Goal: Task Accomplishment & Management: Manage account settings

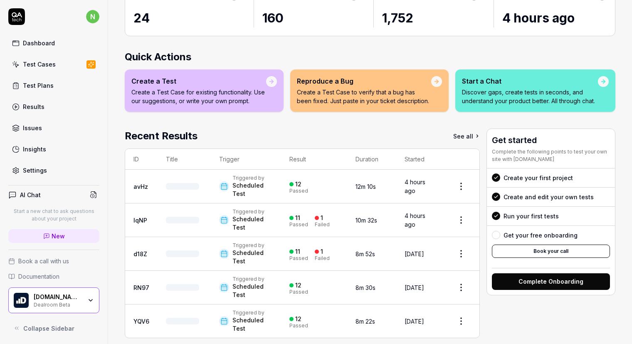
scroll to position [90, 0]
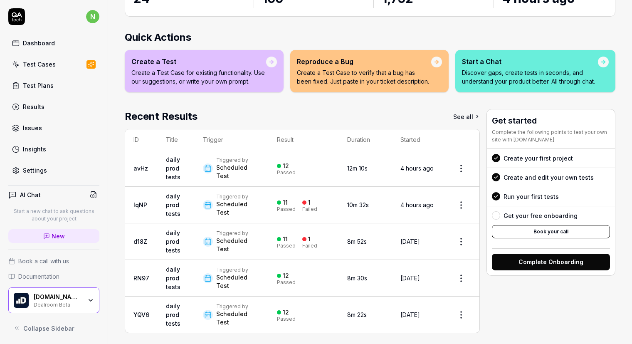
click at [49, 67] on div "Test Cases" at bounding box center [39, 64] width 33 height 9
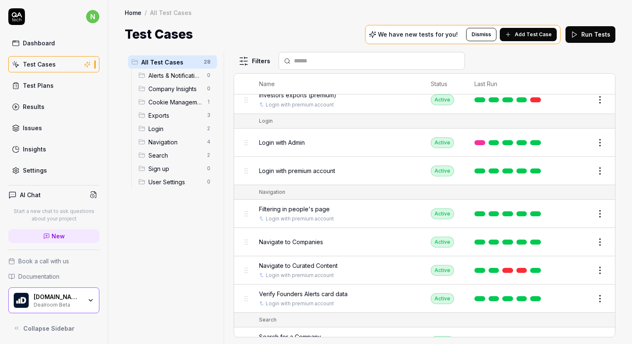
scroll to position [622, 0]
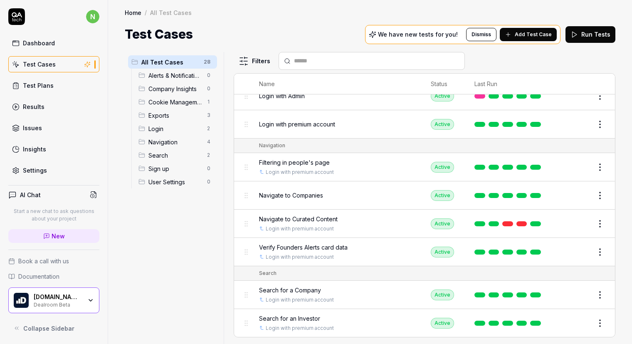
click at [594, 222] on html "n Dashboard Test Cases Test Plans Results Issues Insights Settings AI Chat Star…" at bounding box center [316, 172] width 632 height 344
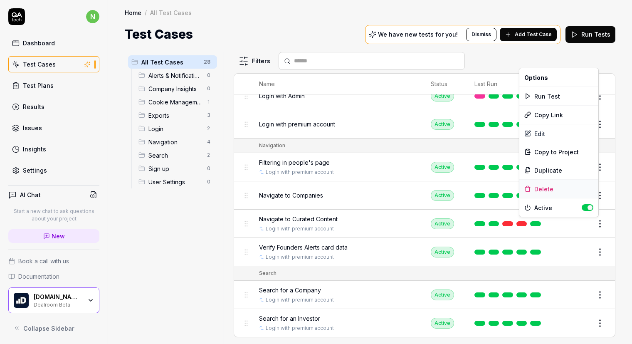
click at [556, 187] on div "Delete" at bounding box center [558, 189] width 79 height 18
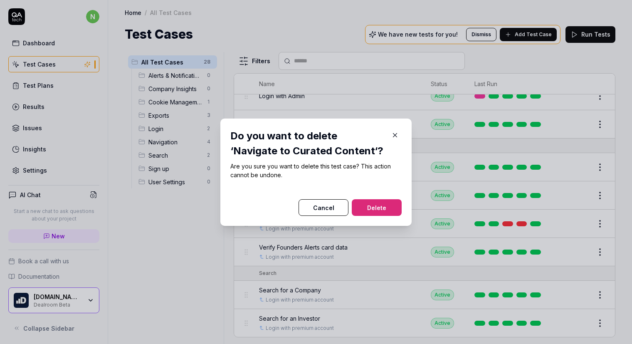
click at [367, 204] on button "Delete" at bounding box center [377, 207] width 50 height 17
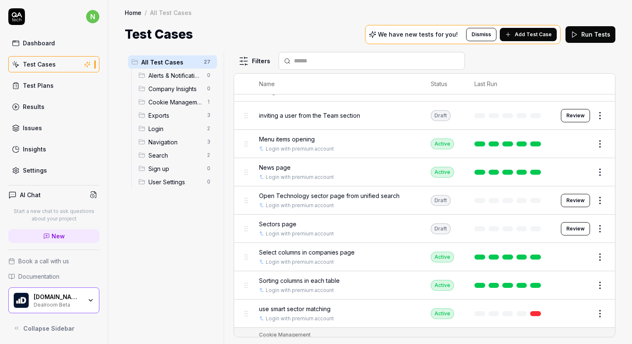
scroll to position [302, 0]
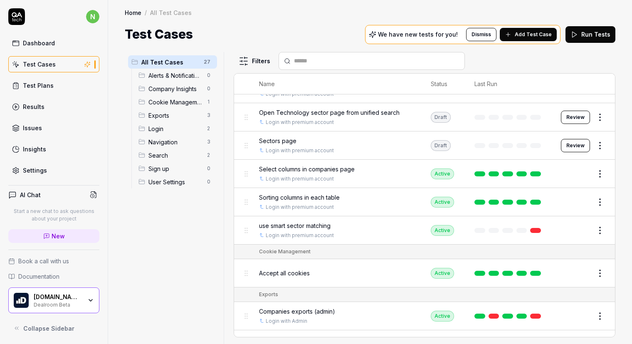
click at [306, 225] on span "use smart sector matching" at bounding box center [295, 225] width 72 height 9
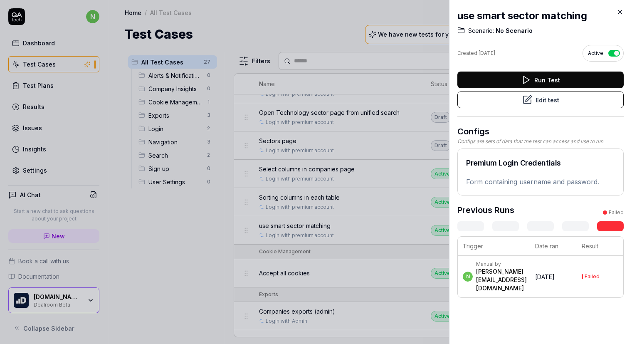
click at [488, 99] on button "Edit test" at bounding box center [540, 99] width 166 height 17
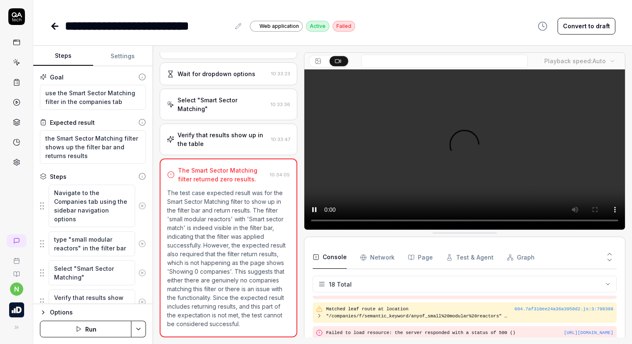
scroll to position [257, 0]
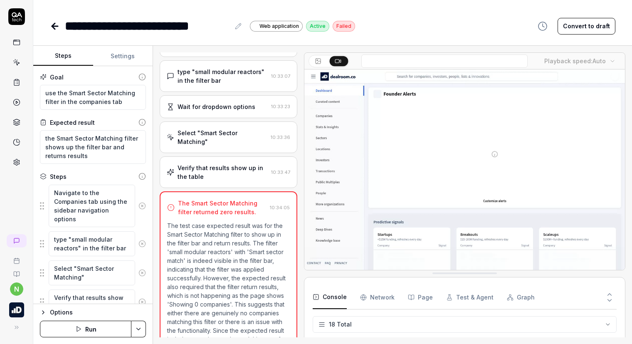
scroll to position [116, 0]
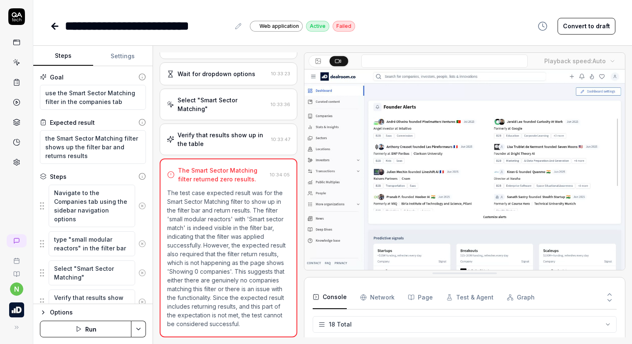
click at [93, 328] on button "Run" at bounding box center [85, 329] width 91 height 17
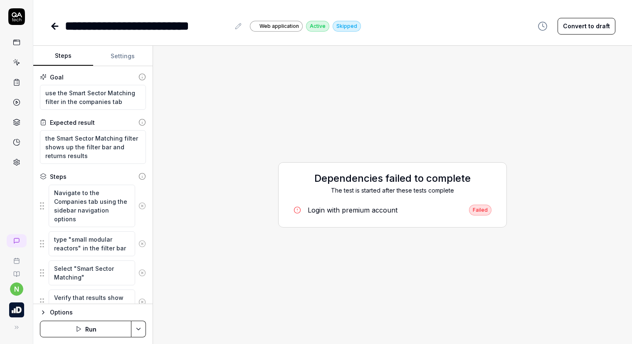
click at [120, 58] on button "Settings" at bounding box center [123, 56] width 60 height 20
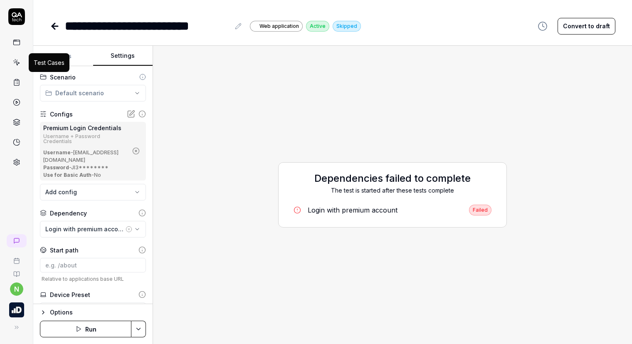
click at [17, 61] on icon at bounding box center [16, 62] width 7 height 7
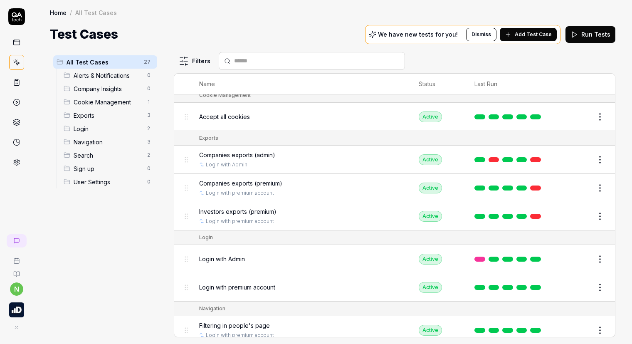
scroll to position [499, 0]
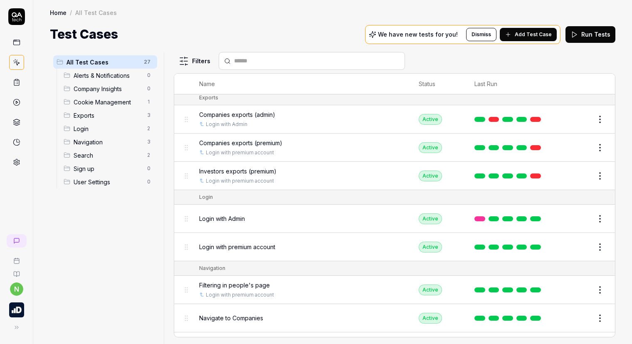
click at [591, 246] on html "n Home / All Test Cases Home / All Test Cases Test Cases We have new tests for …" at bounding box center [316, 172] width 632 height 344
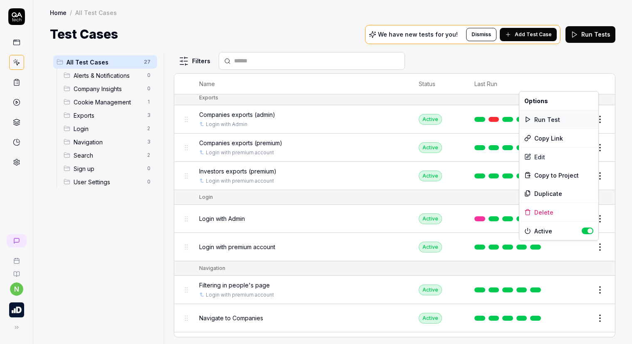
click at [556, 124] on div "Run Test" at bounding box center [558, 119] width 79 height 18
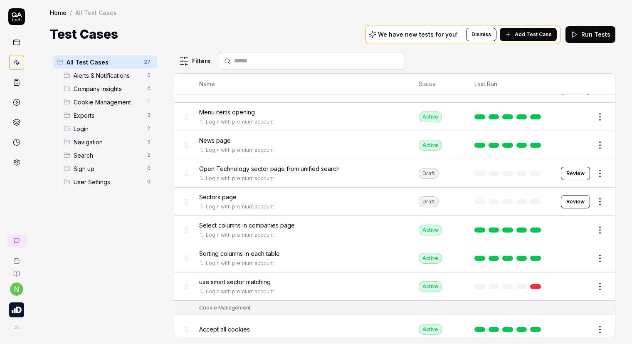
scroll to position [261, 0]
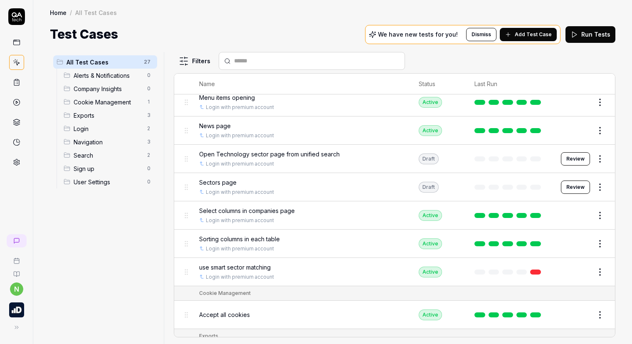
click at [592, 273] on html "n Home / All Test Cases Home / All Test Cases Test Cases We have new tests for …" at bounding box center [316, 172] width 632 height 344
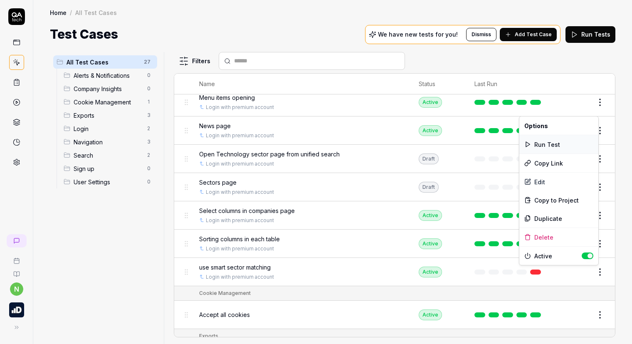
click at [550, 144] on div "Run Test" at bounding box center [558, 144] width 79 height 18
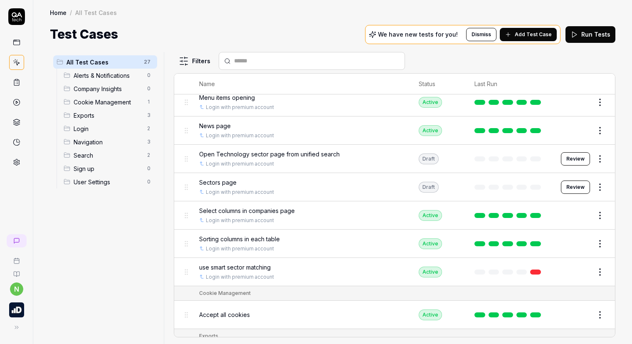
click at [235, 267] on span "use smart sector matching" at bounding box center [235, 267] width 72 height 9
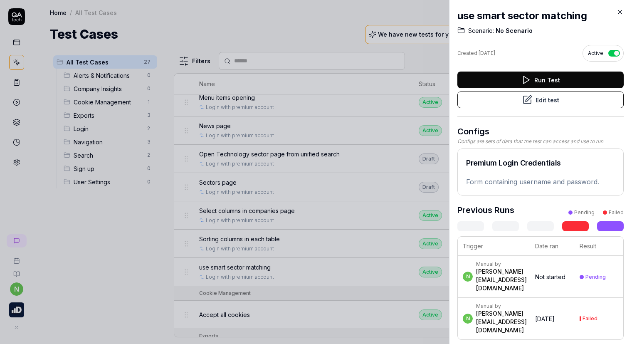
click at [533, 96] on button "Edit test" at bounding box center [540, 99] width 166 height 17
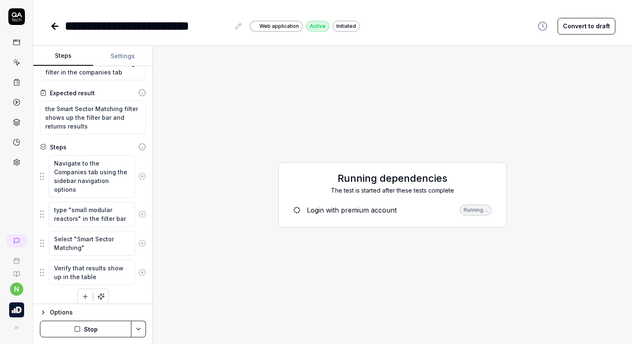
scroll to position [37, 0]
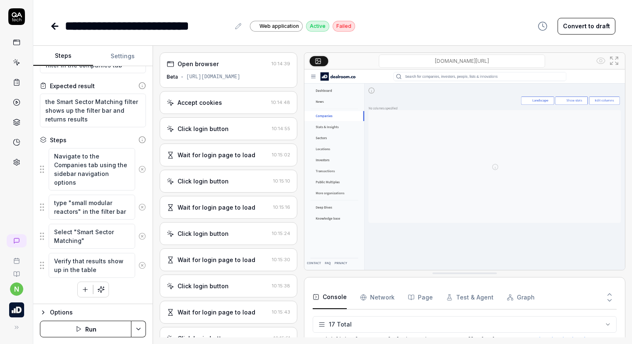
click at [224, 107] on div "Accept cookies 10:14:48" at bounding box center [229, 102] width 138 height 23
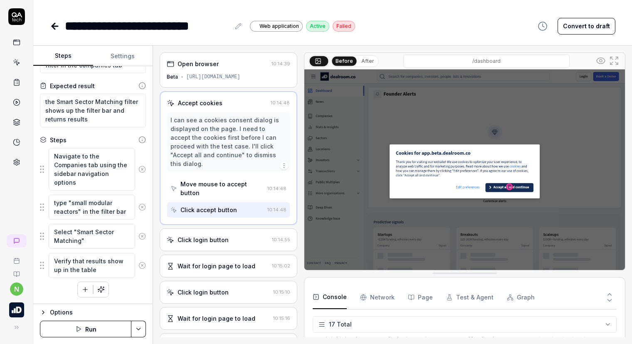
click at [220, 228] on div "Click login button 10:14:55" at bounding box center [229, 239] width 138 height 23
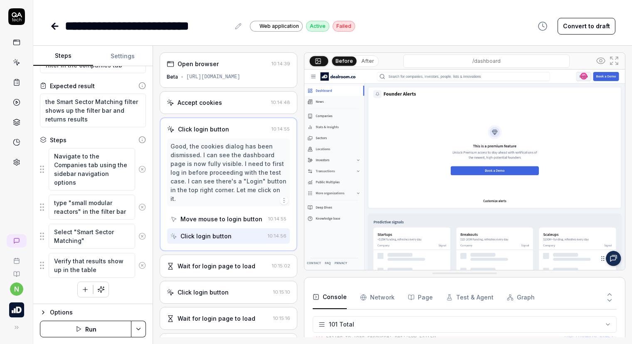
scroll to position [1743, 0]
click at [211, 269] on div "Wait for login page to load" at bounding box center [217, 266] width 78 height 9
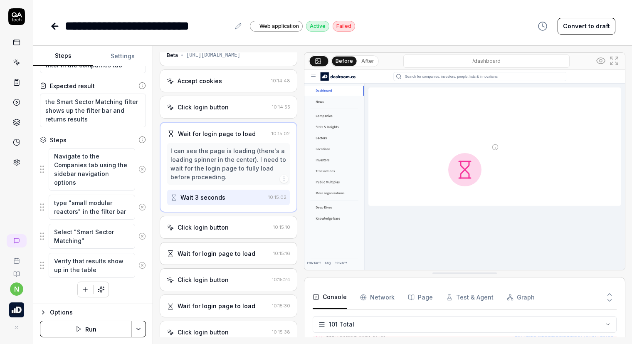
scroll to position [42, 0]
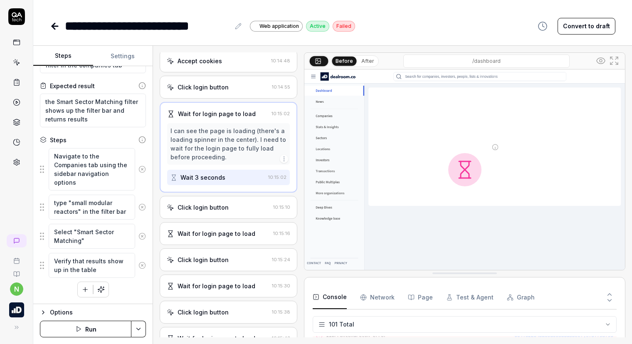
click at [193, 203] on div "Click login button" at bounding box center [203, 207] width 51 height 9
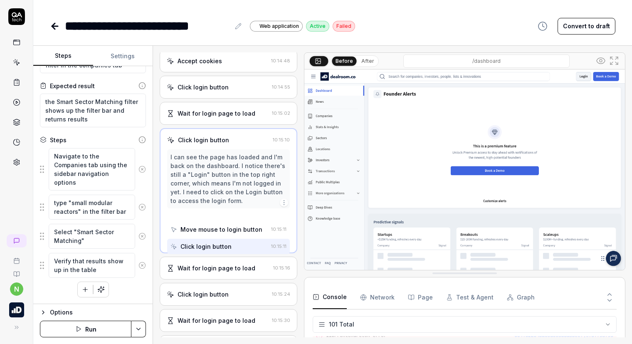
scroll to position [0, 0]
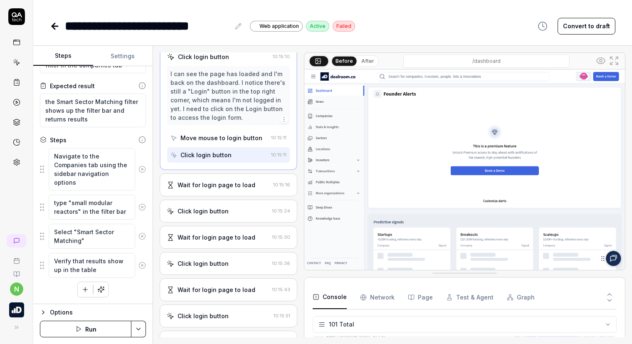
click at [199, 185] on div "Wait for login page to load" at bounding box center [217, 184] width 78 height 9
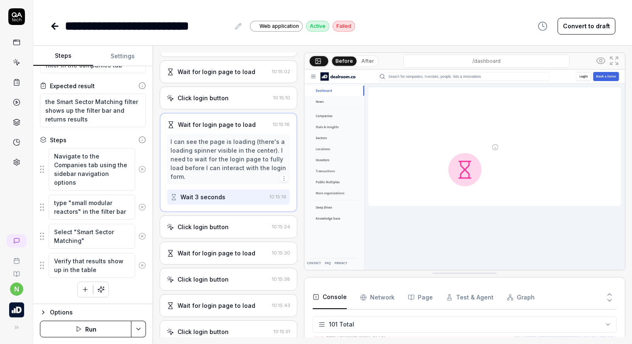
click at [200, 223] on div "Click login button" at bounding box center [203, 226] width 51 height 9
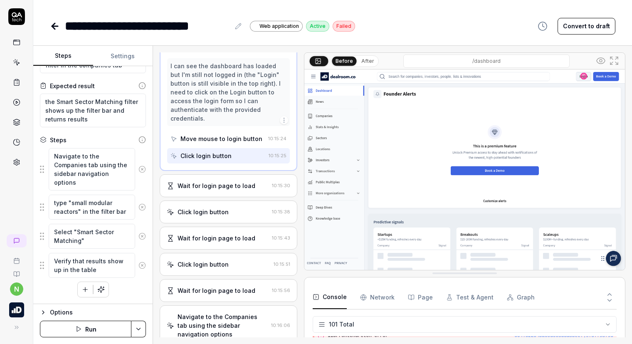
click at [205, 182] on div "Wait for login page to load" at bounding box center [217, 185] width 78 height 9
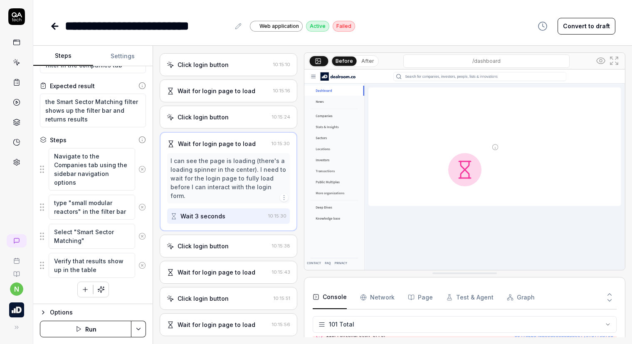
scroll to position [135, 0]
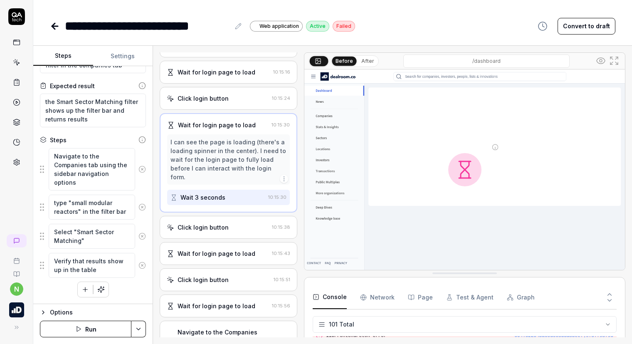
click at [225, 228] on div "Click login button" at bounding box center [203, 227] width 51 height 9
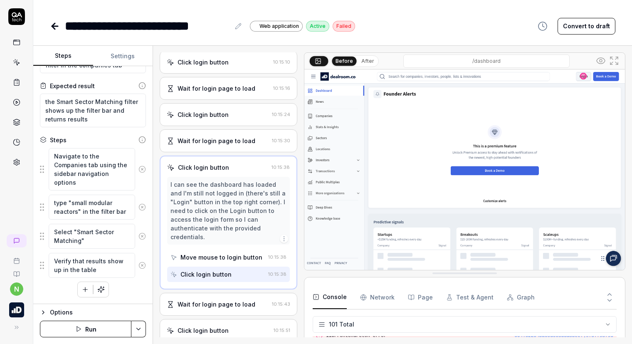
scroll to position [237, 0]
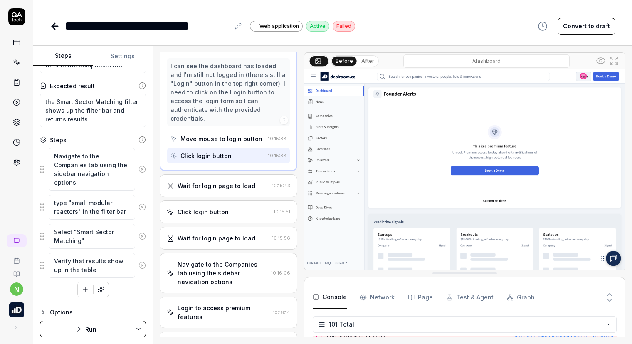
click at [257, 189] on div "Wait for login page to load" at bounding box center [218, 185] width 102 height 9
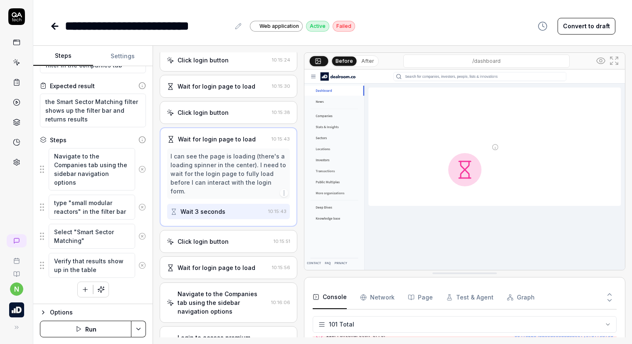
scroll to position [188, 0]
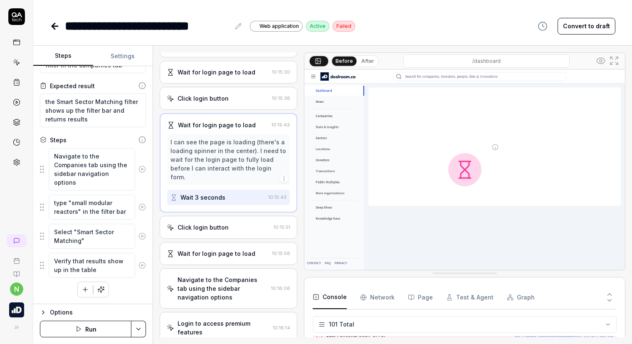
click at [243, 223] on div "Click login button" at bounding box center [219, 227] width 104 height 9
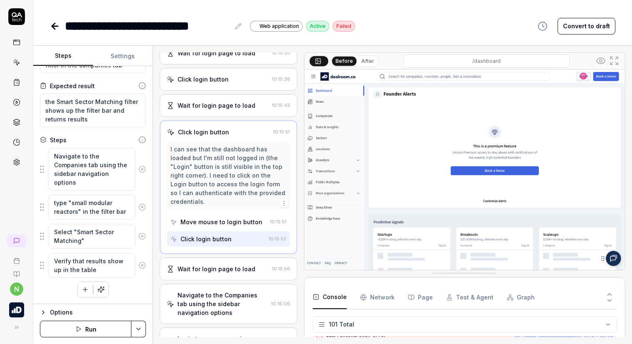
scroll to position [248, 0]
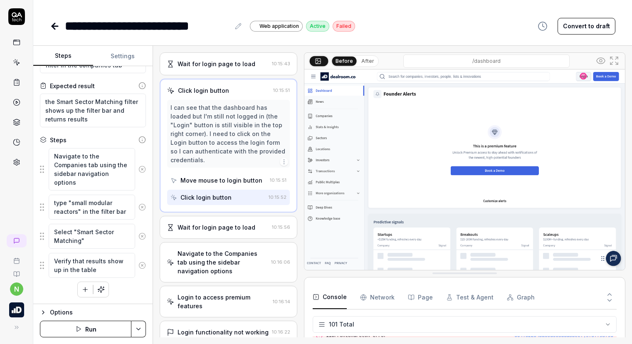
click at [215, 217] on div "Wait for login page to load 10:15:56" at bounding box center [229, 227] width 138 height 23
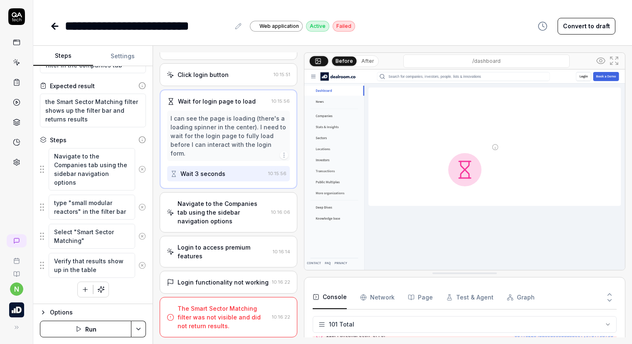
click at [216, 213] on div "Navigate to the Companies tab using the sidebar navigation options" at bounding box center [223, 212] width 90 height 26
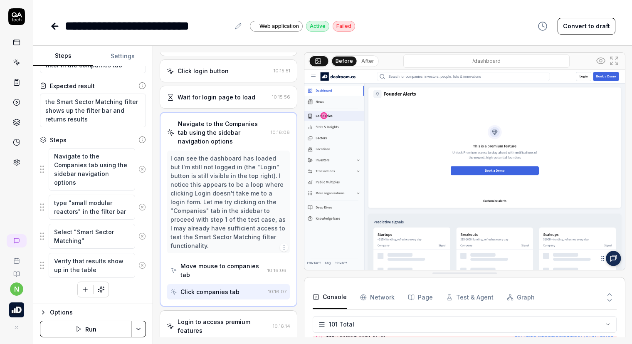
scroll to position [309, 0]
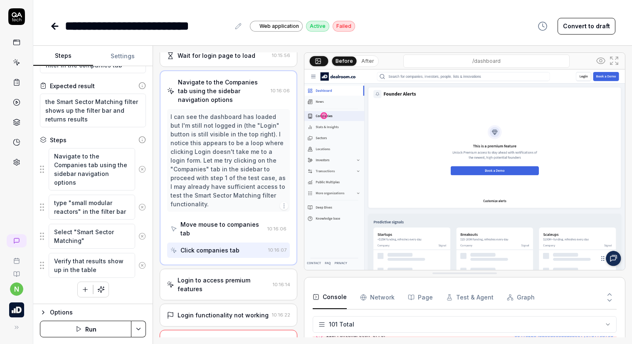
click at [218, 284] on div "Login to access premium features" at bounding box center [224, 284] width 92 height 17
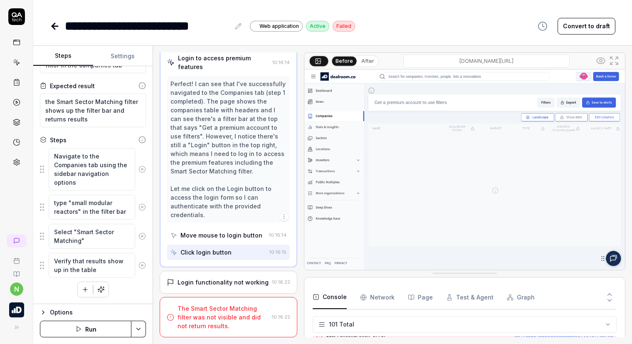
click at [218, 278] on div "Login functionality not working" at bounding box center [223, 282] width 91 height 9
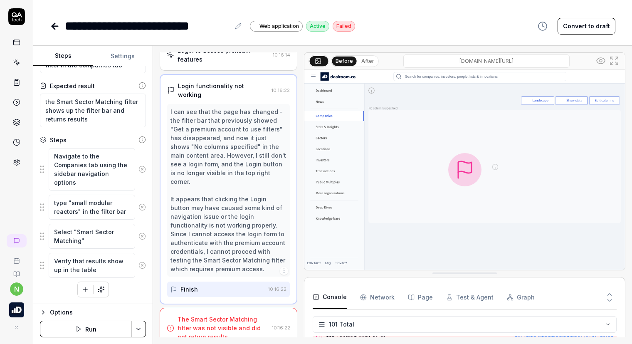
scroll to position [386, 0]
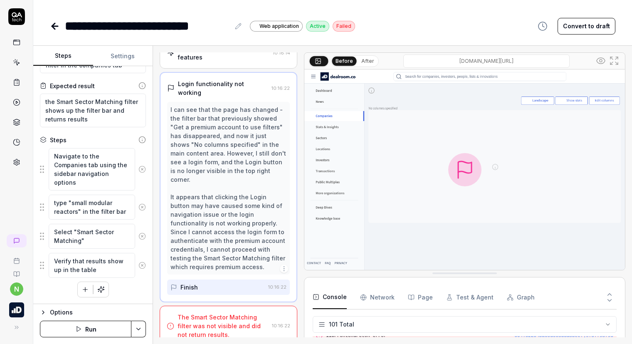
click at [210, 323] on div "The Smart Sector Matching filter was not visible and did not return results." at bounding box center [223, 326] width 91 height 26
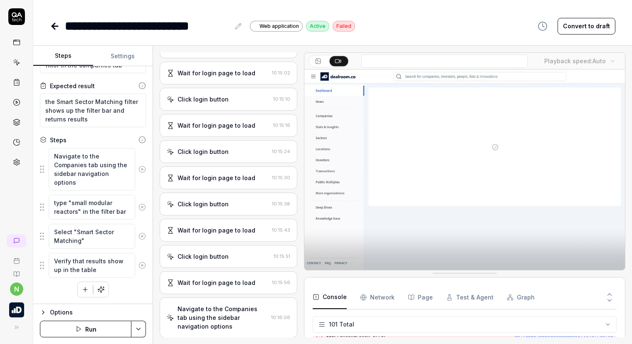
scroll to position [0, 0]
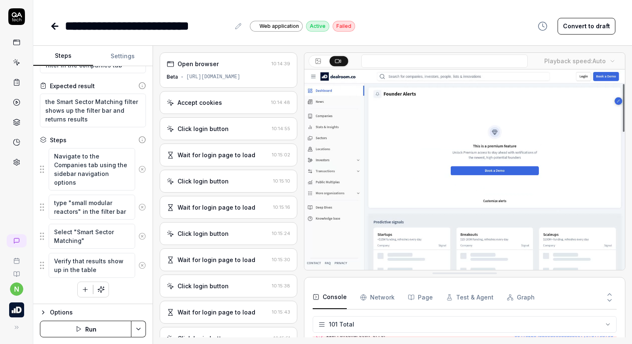
click at [91, 325] on button "Run" at bounding box center [85, 329] width 91 height 17
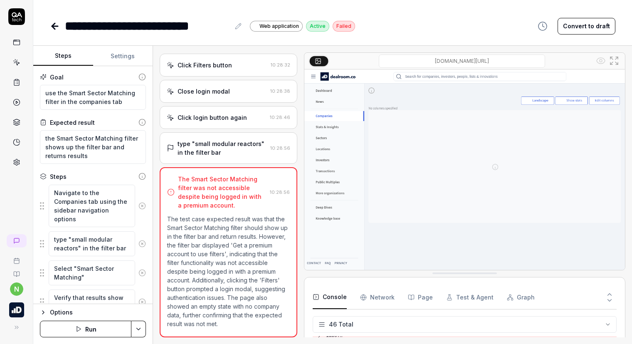
click at [188, 139] on div "type "small modular reactors" in the filter bar" at bounding box center [222, 147] width 89 height 17
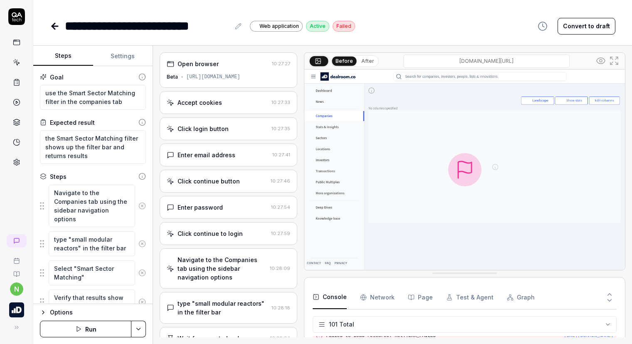
click at [13, 61] on icon at bounding box center [13, 61] width 1 height 0
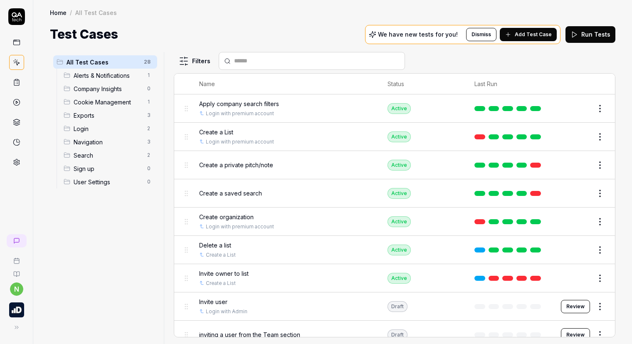
click at [180, 57] on html "n Home / All Test Cases Home / All Test Cases Test Cases We have new tests for …" at bounding box center [316, 172] width 632 height 344
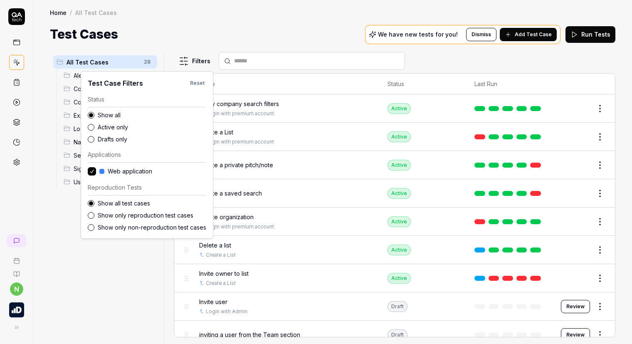
click at [283, 35] on html "n Home / All Test Cases Home / All Test Cases Test Cases We have new tests for …" at bounding box center [316, 172] width 632 height 344
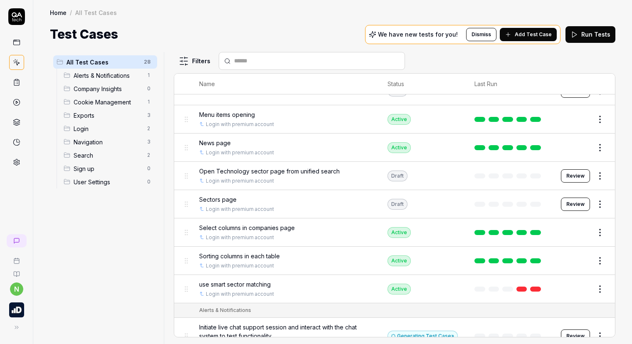
scroll to position [229, 0]
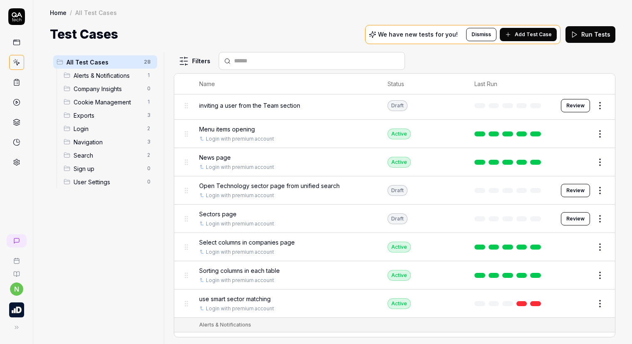
click at [220, 213] on span "Sectors page" at bounding box center [217, 214] width 37 height 9
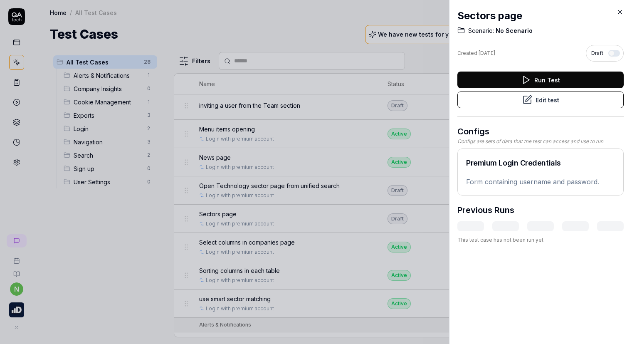
click at [540, 97] on button "Edit test" at bounding box center [540, 99] width 166 height 17
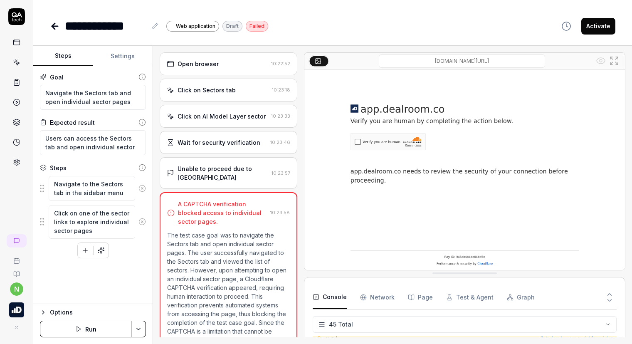
click at [97, 324] on button "Run" at bounding box center [85, 329] width 91 height 17
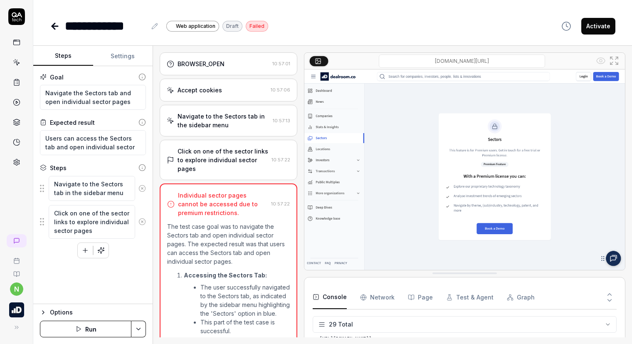
scroll to position [439, 0]
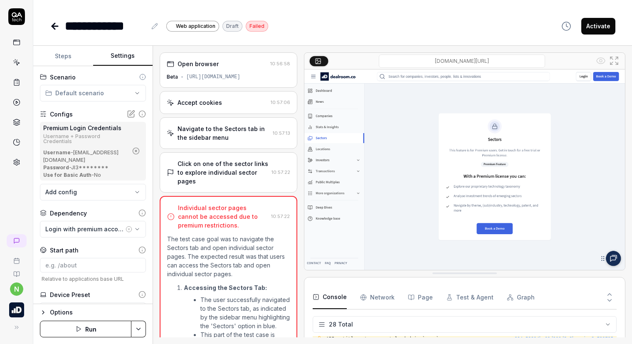
click at [132, 53] on button "Settings" at bounding box center [123, 56] width 60 height 20
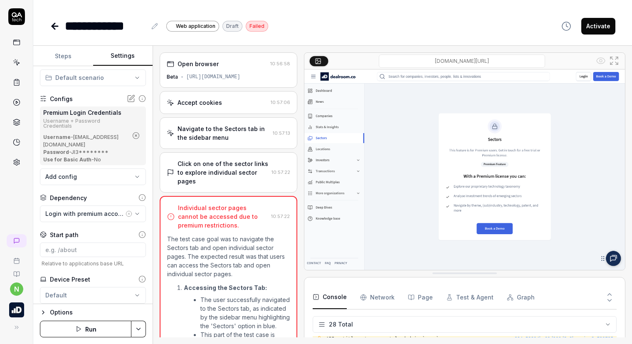
scroll to position [40, 0]
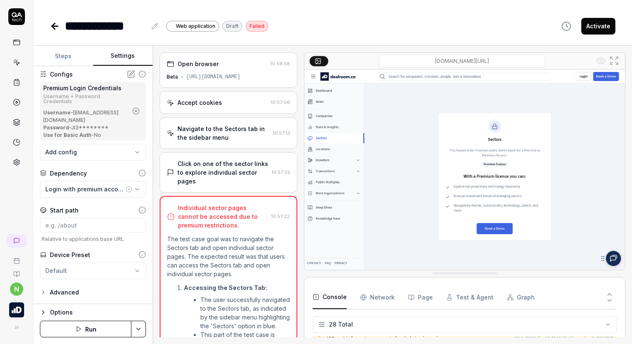
click at [219, 136] on div "Navigate to the Sectors tab in the sidebar menu" at bounding box center [224, 132] width 92 height 17
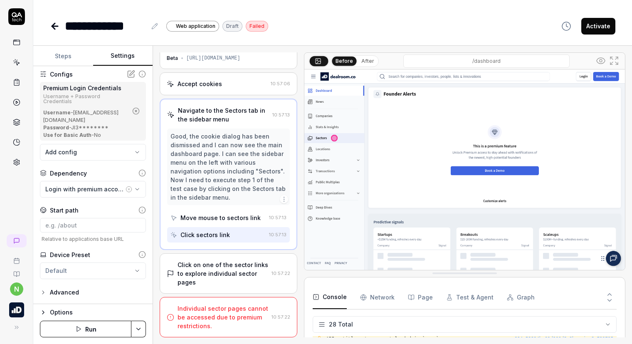
click at [200, 267] on div "Click on one of the sector links to explore individual sector pages" at bounding box center [223, 273] width 91 height 26
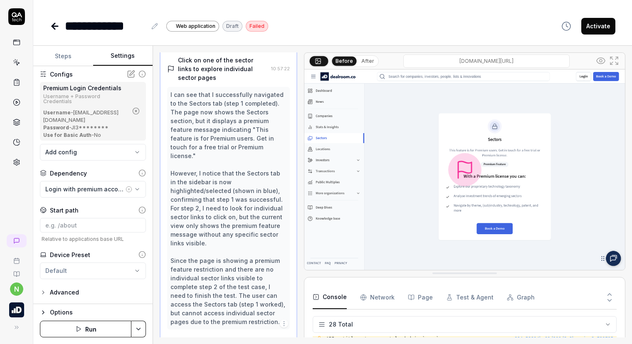
scroll to position [124, 0]
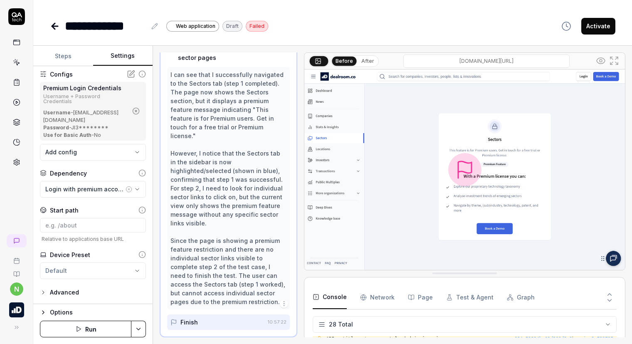
click at [78, 327] on polygon "button" at bounding box center [79, 328] width 4 height 5
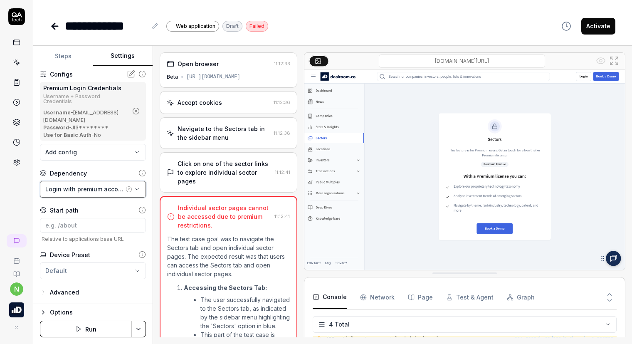
click at [72, 188] on div "Login with premium account" at bounding box center [84, 189] width 79 height 9
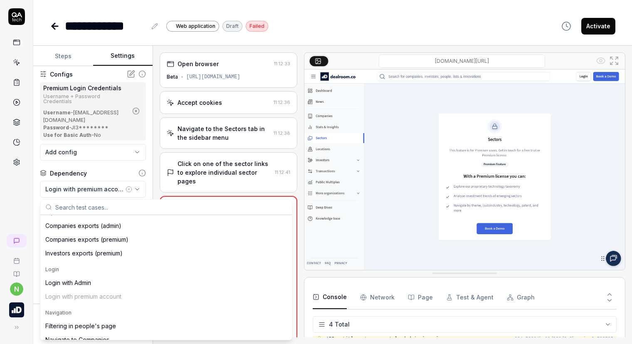
scroll to position [333, 0]
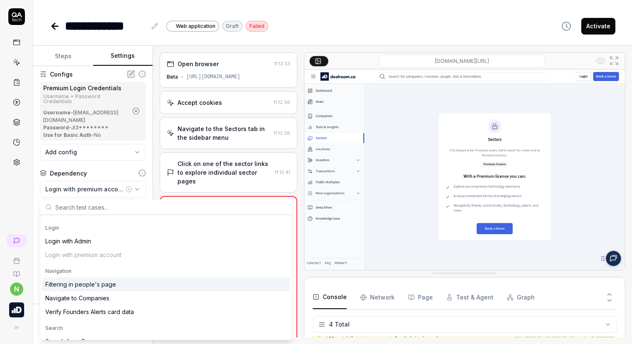
click at [74, 257] on div "Login with Admin Login with premium account" at bounding box center [166, 247] width 248 height 27
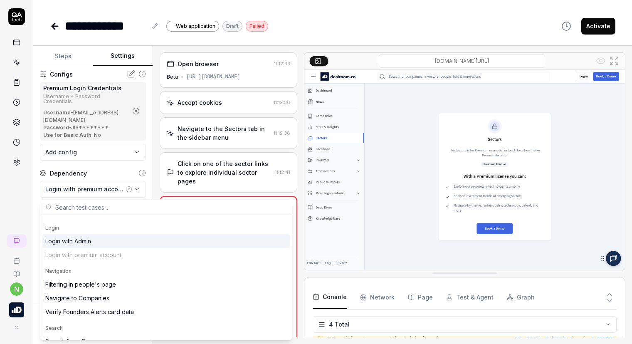
click at [83, 243] on div "Login with Admin" at bounding box center [68, 241] width 46 height 9
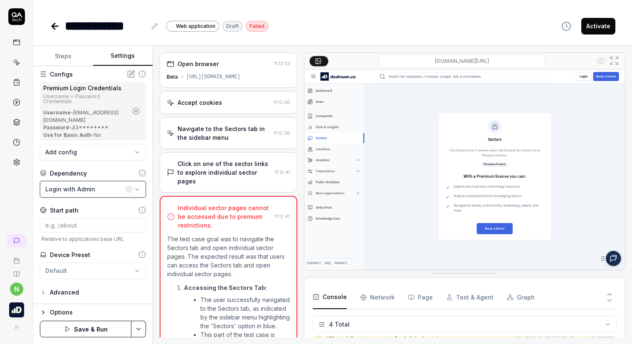
click at [88, 191] on div "Login with Admin" at bounding box center [84, 189] width 79 height 9
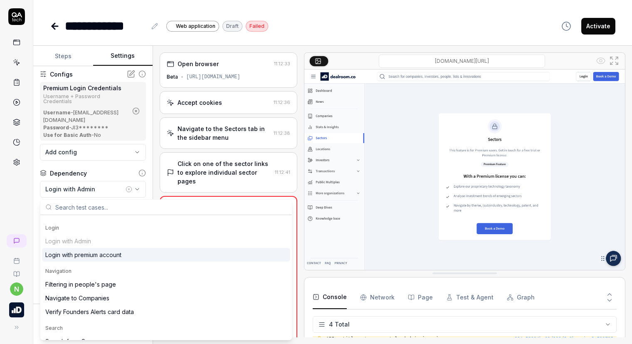
click at [70, 255] on div "Login with premium account" at bounding box center [83, 254] width 76 height 9
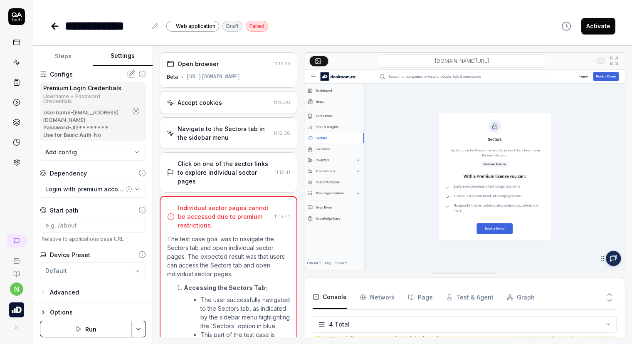
click at [102, 241] on span "Relative to applications base URL" at bounding box center [93, 239] width 106 height 6
click at [138, 174] on icon at bounding box center [141, 172] width 7 height 7
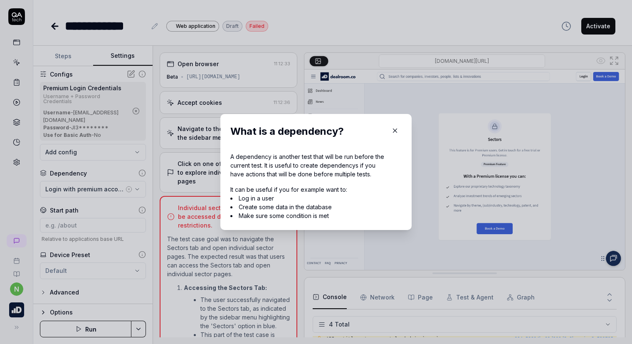
click at [392, 128] on icon "button" at bounding box center [394, 130] width 7 height 7
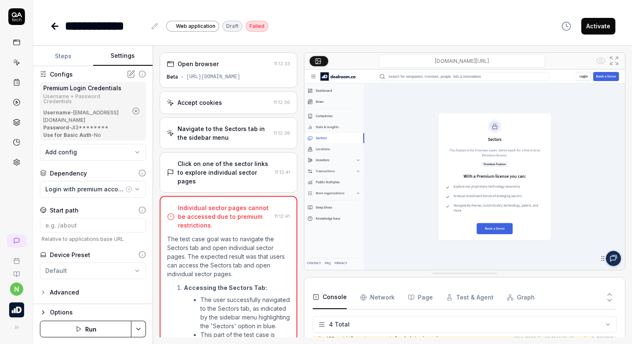
click at [73, 60] on button "Steps" at bounding box center [63, 56] width 60 height 20
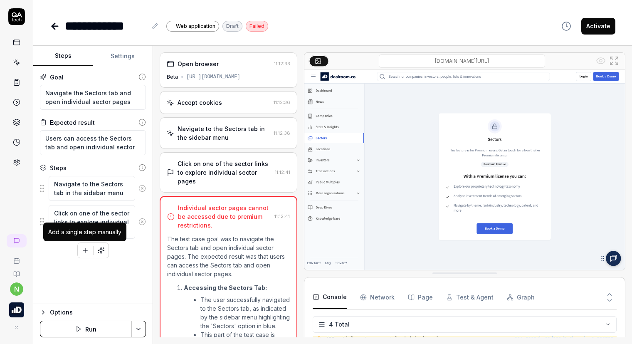
click at [86, 252] on icon "button" at bounding box center [84, 250] width 7 height 7
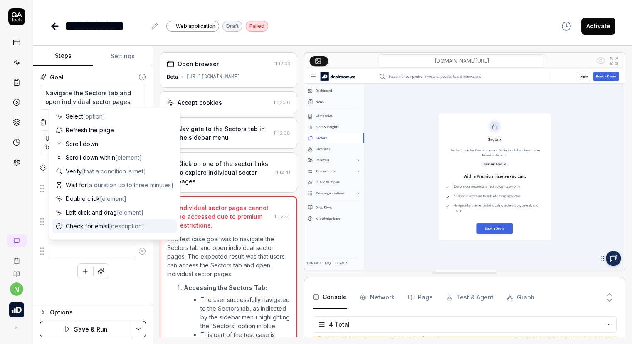
scroll to position [81, 0]
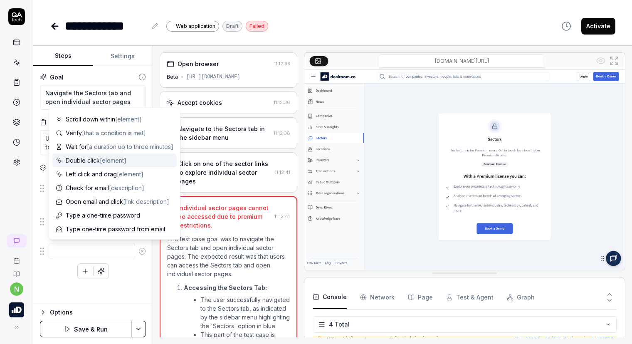
type textarea "*"
type textarea "L"
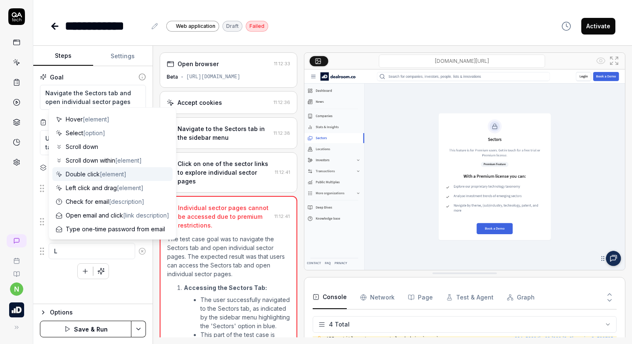
type textarea "*"
type textarea "Lo"
type textarea "*"
type textarea "Log"
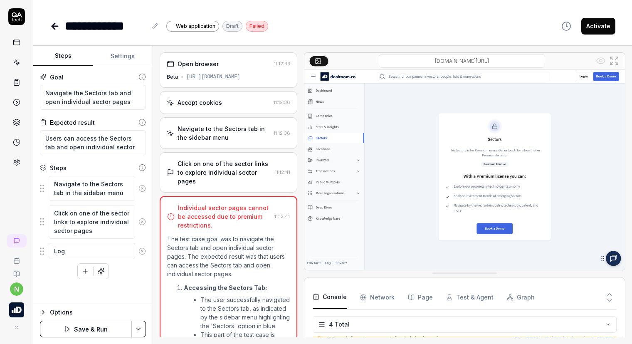
type textarea "*"
type textarea "Logi"
type textarea "*"
type textarea "Login"
type textarea "*"
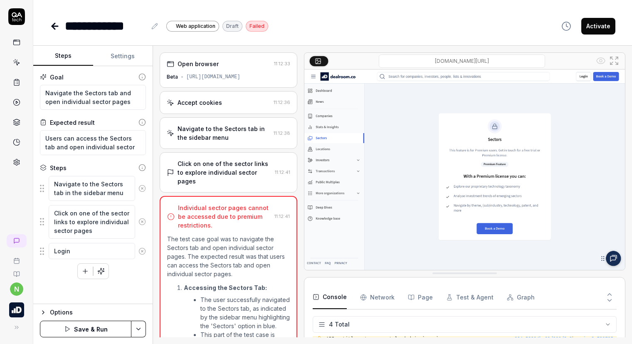
type textarea "Login"
type textarea "*"
type textarea "Login a"
type textarea "*"
type textarea "Login as"
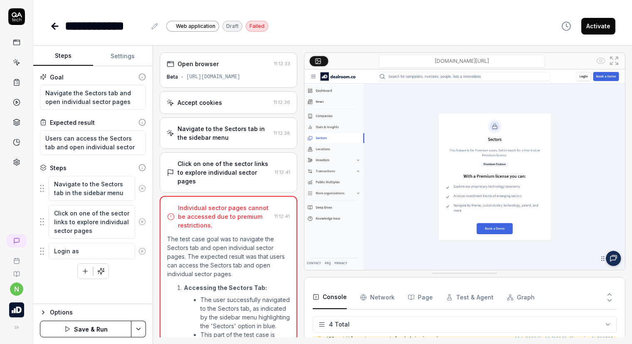
type textarea "*"
type textarea "Login as"
type textarea "*"
type textarea "Login as p"
type textarea "*"
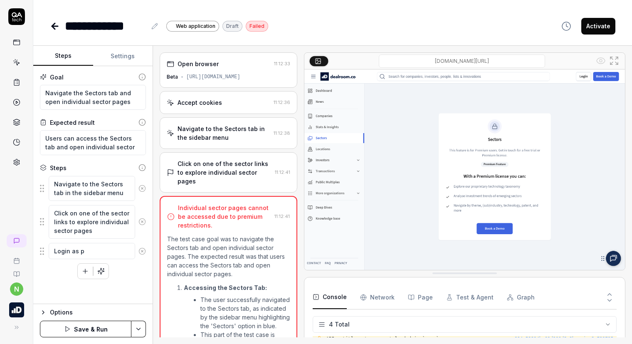
type textarea "Login as pr"
type textarea "*"
type textarea "Login as prem"
type textarea "*"
type textarea "Login as premi"
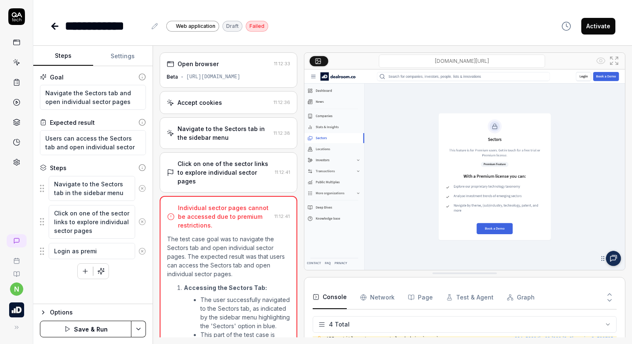
type textarea "*"
type textarea "Login as premiu"
type textarea "*"
type textarea "Login as premium"
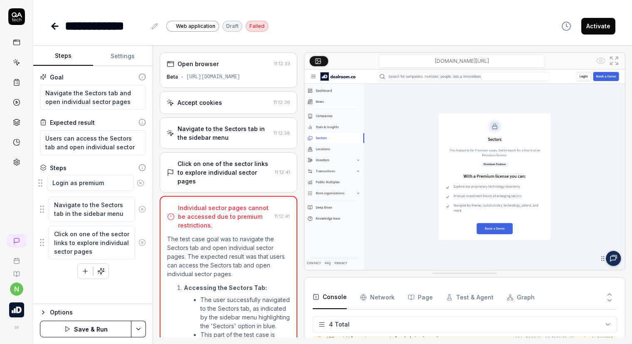
drag, startPoint x: 41, startPoint y: 251, endPoint x: 40, endPoint y: 183, distance: 68.2
click at [40, 183] on fieldset "Navigate to the Sectors tab in the sidebar menu Click on one of the sector link…" at bounding box center [93, 217] width 106 height 84
click at [85, 324] on button "Save & Run" at bounding box center [85, 329] width 91 height 17
click at [51, 30] on icon at bounding box center [55, 26] width 10 height 10
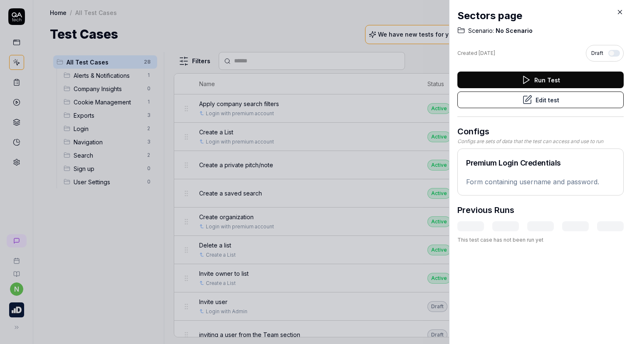
click at [620, 12] on icon at bounding box center [620, 12] width 4 height 4
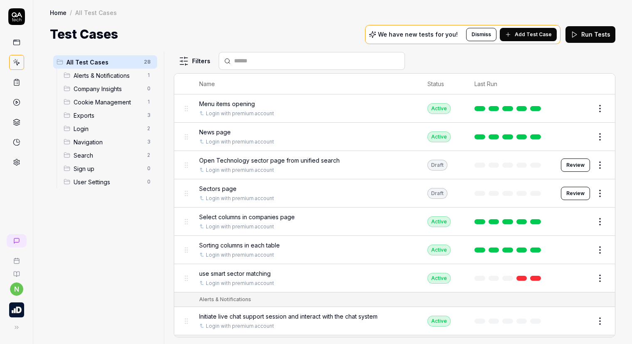
scroll to position [291, 0]
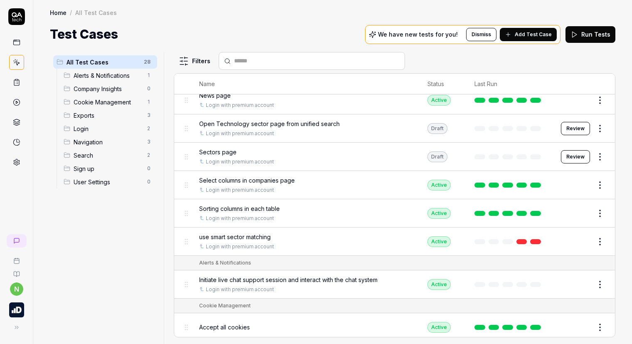
click at [220, 152] on span "Sectors page" at bounding box center [217, 152] width 37 height 9
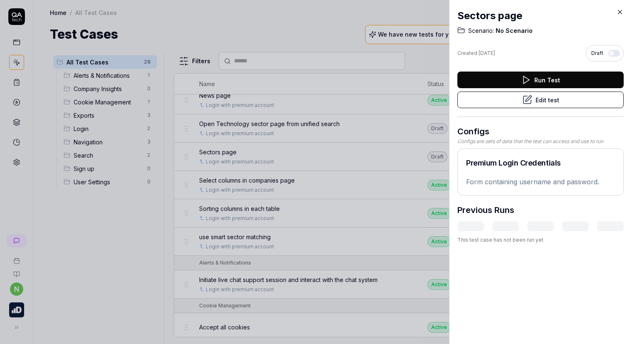
click at [531, 101] on button "Edit test" at bounding box center [540, 99] width 166 height 17
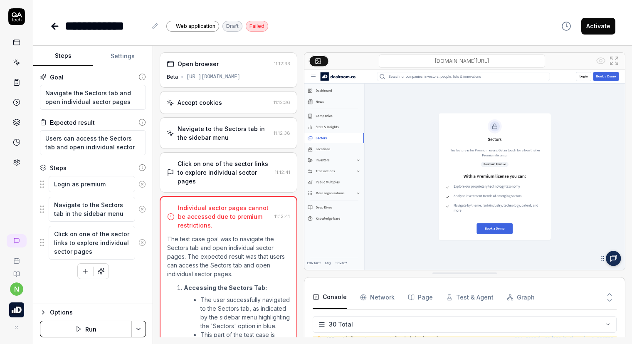
click at [81, 326] on icon "button" at bounding box center [78, 329] width 7 height 7
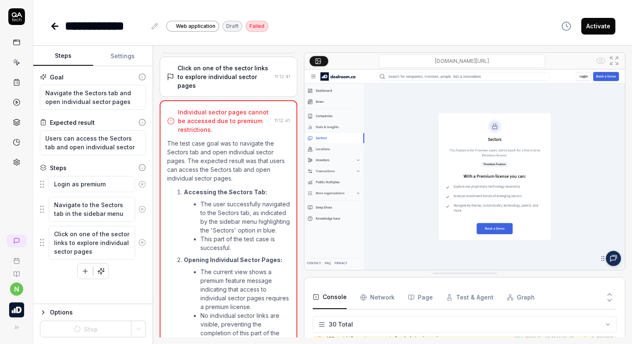
scroll to position [186, 0]
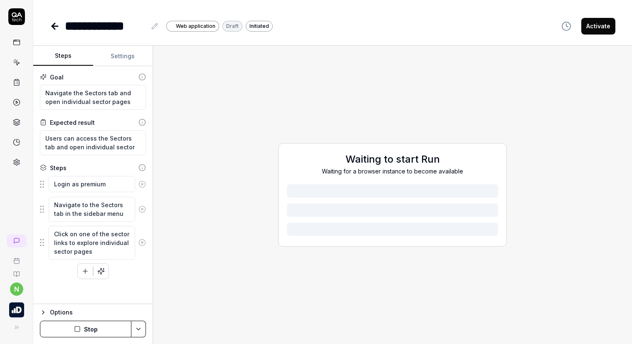
drag, startPoint x: 294, startPoint y: 148, endPoint x: 287, endPoint y: 252, distance: 104.2
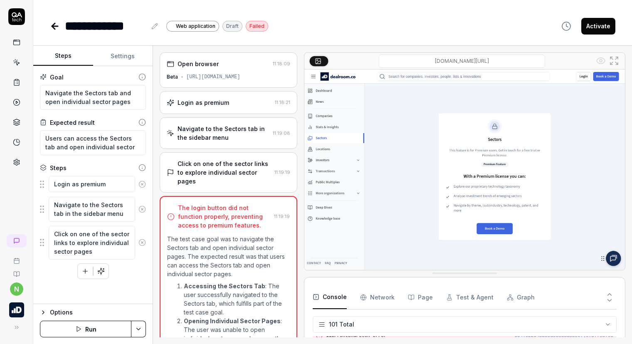
click at [212, 97] on div "Login as premium 11:18:21" at bounding box center [229, 102] width 138 height 23
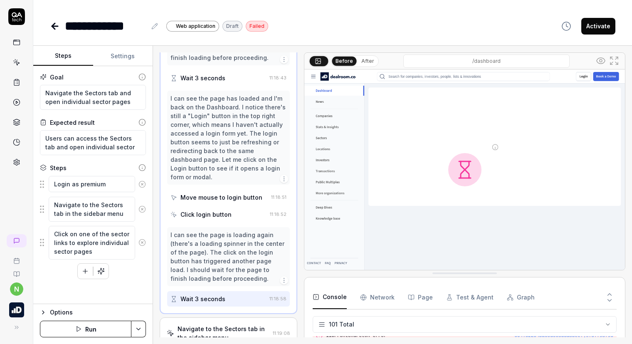
scroll to position [523, 0]
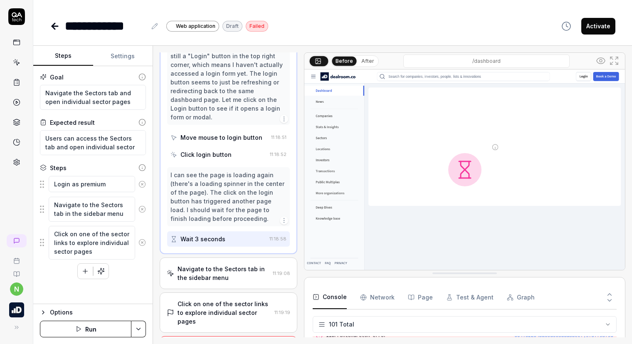
click at [234, 277] on div "Navigate to the Sectors tab in the sidebar menu" at bounding box center [224, 272] width 92 height 17
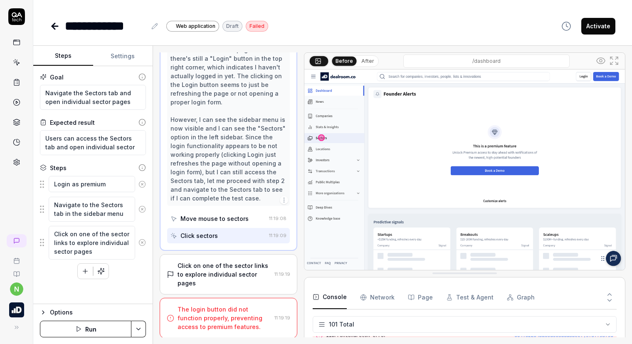
scroll to position [115, 0]
click at [244, 279] on div "Click on one of the sector links to explore individual sector pages" at bounding box center [225, 273] width 94 height 26
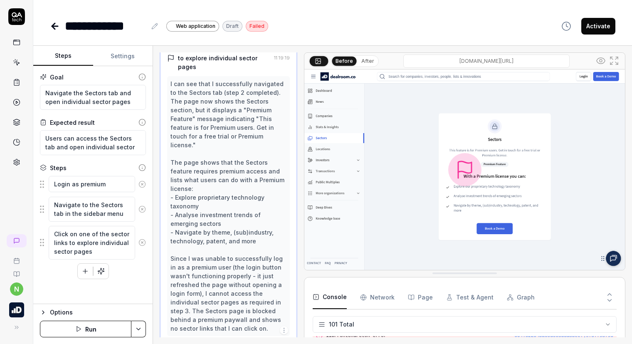
scroll to position [141, 0]
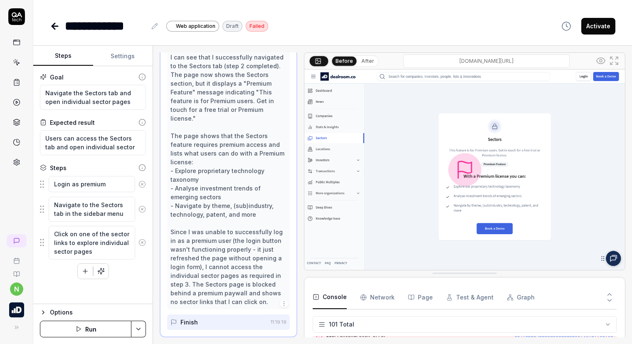
click at [55, 20] on link at bounding box center [56, 26] width 12 height 17
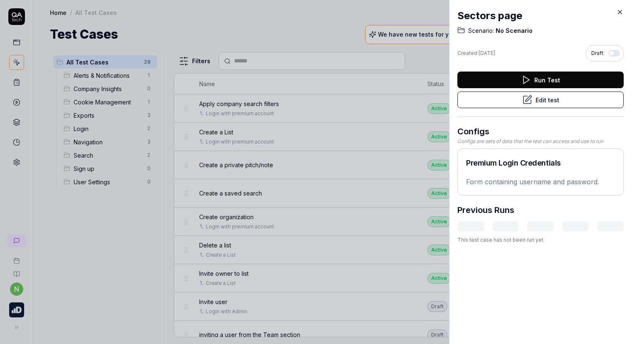
click at [620, 10] on icon at bounding box center [619, 11] width 7 height 7
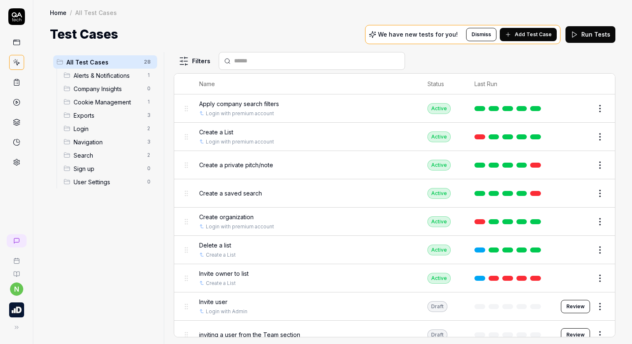
click at [223, 196] on span "Create a saved search" at bounding box center [230, 193] width 63 height 9
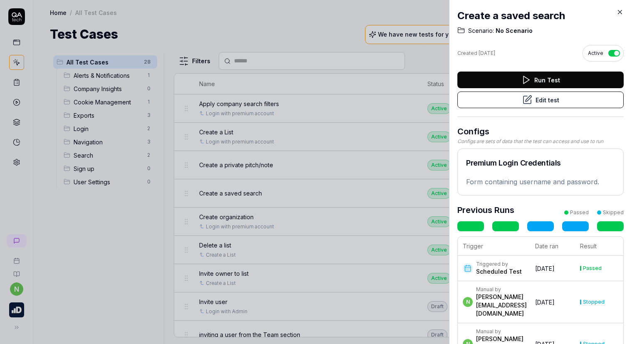
click at [545, 103] on button "Edit test" at bounding box center [540, 99] width 166 height 17
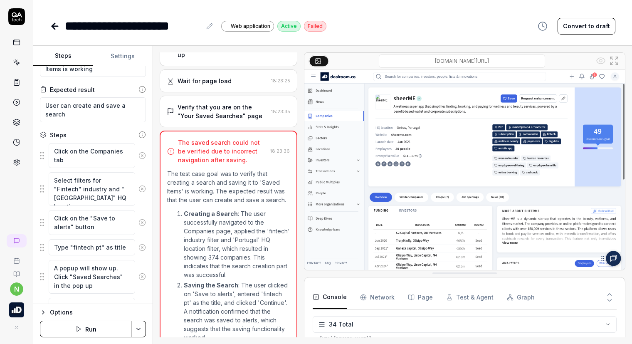
scroll to position [426, 0]
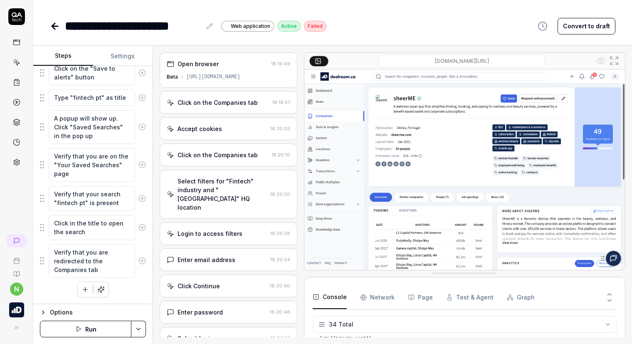
click at [54, 28] on icon at bounding box center [53, 26] width 3 height 6
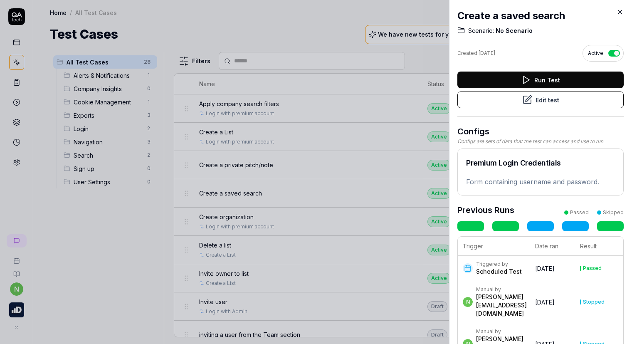
click at [616, 12] on icon at bounding box center [619, 11] width 7 height 7
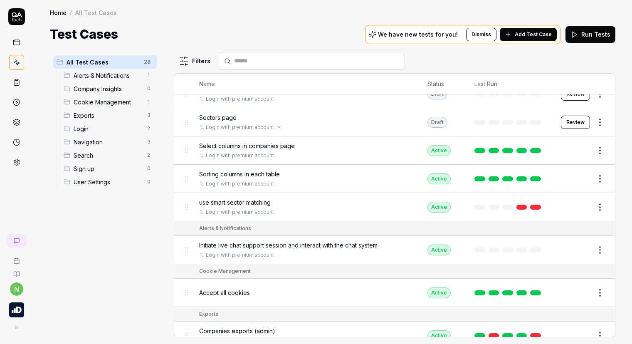
scroll to position [333, 0]
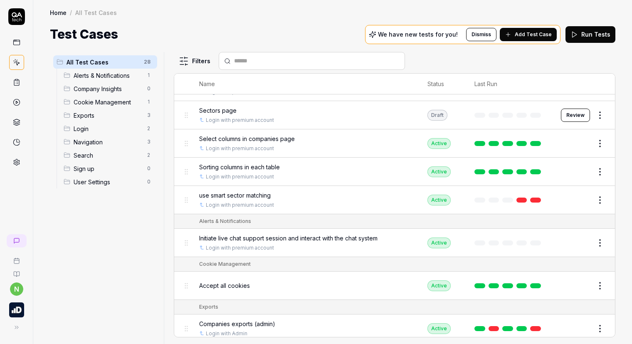
click at [216, 109] on span "Sectors page" at bounding box center [217, 110] width 37 height 9
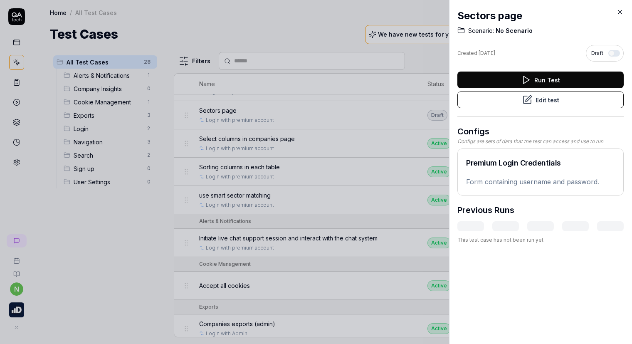
click at [556, 101] on button "Edit test" at bounding box center [540, 99] width 166 height 17
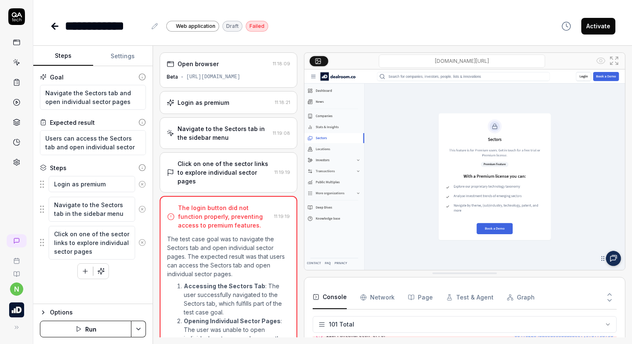
click at [99, 327] on button "Run" at bounding box center [85, 329] width 91 height 17
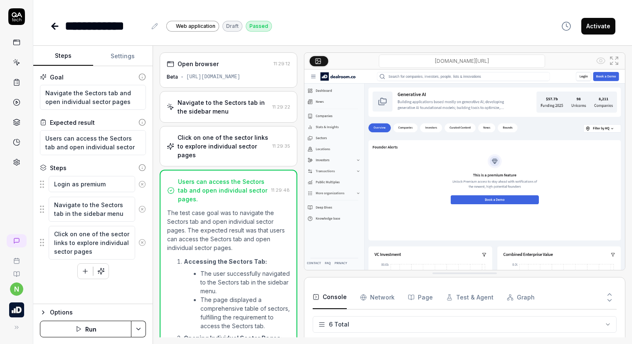
click at [52, 27] on icon at bounding box center [55, 26] width 10 height 10
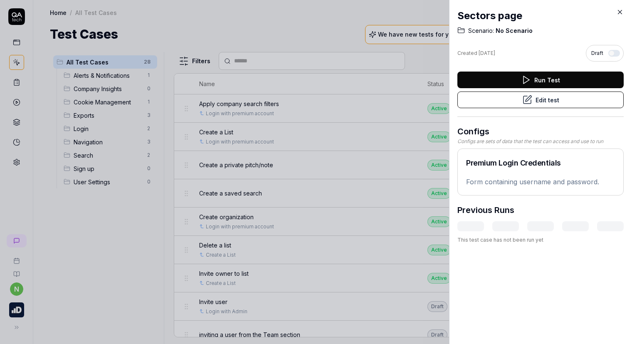
click at [608, 54] on button "button" at bounding box center [614, 53] width 12 height 7
click at [619, 11] on icon at bounding box center [619, 11] width 7 height 7
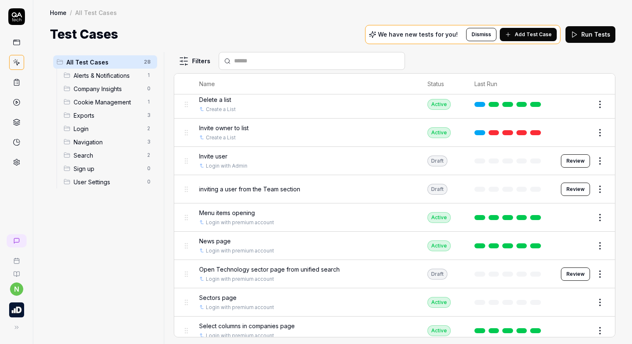
scroll to position [166, 0]
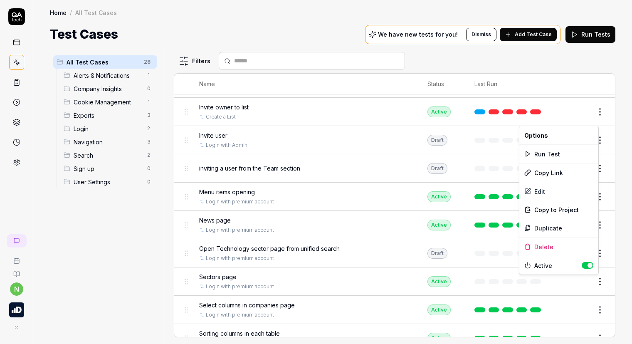
click at [592, 284] on html "n Home / All Test Cases Home / All Test Cases Test Cases We have new tests for …" at bounding box center [316, 172] width 632 height 344
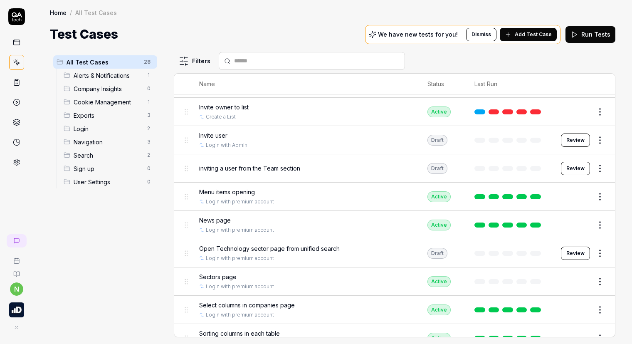
click at [118, 284] on html "n Home / All Test Cases Home / All Test Cases Test Cases We have new tests for …" at bounding box center [316, 172] width 632 height 344
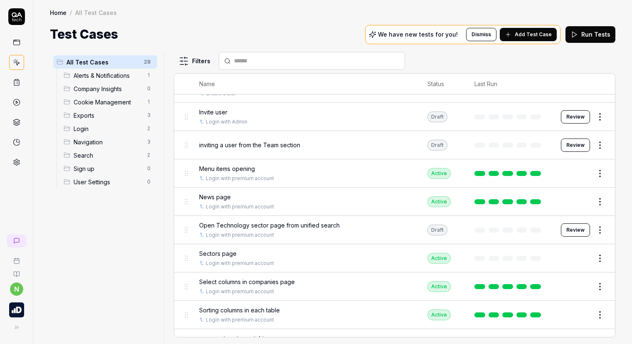
scroll to position [208, 0]
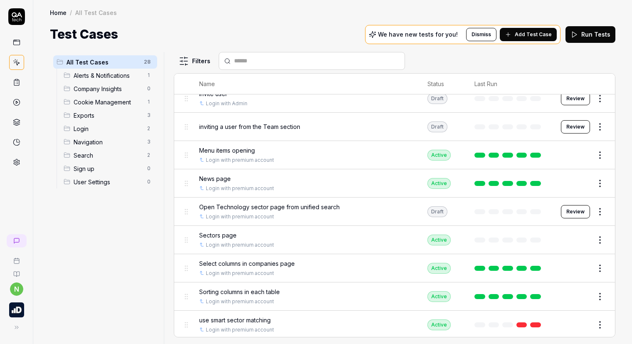
click at [264, 236] on div "Sectors page" at bounding box center [305, 235] width 212 height 9
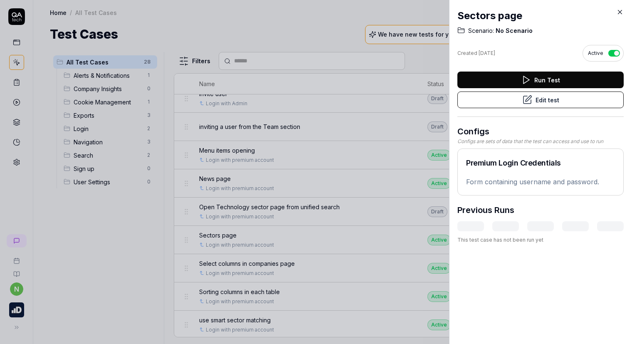
click at [621, 10] on icon at bounding box center [619, 11] width 7 height 7
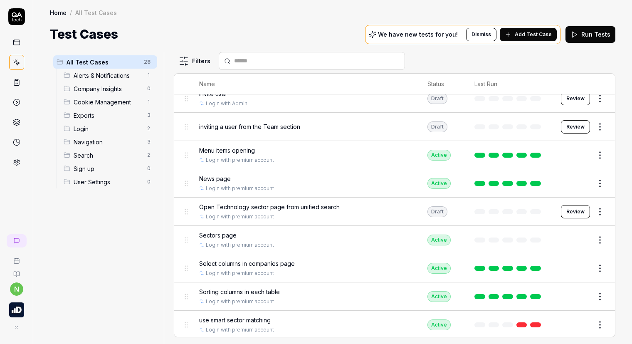
click at [361, 207] on div "Open Technology sector page from unified search" at bounding box center [305, 207] width 212 height 9
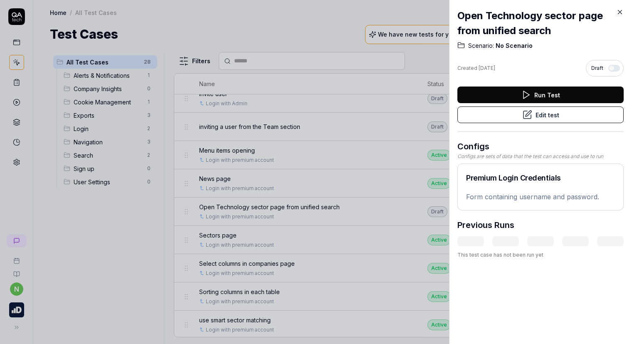
click at [533, 115] on button "Edit test" at bounding box center [540, 114] width 166 height 17
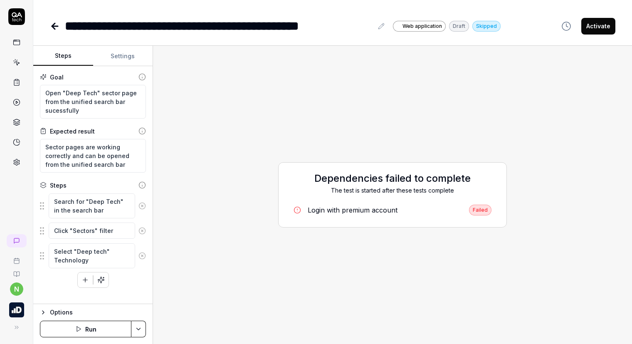
click at [111, 327] on button "Run" at bounding box center [85, 329] width 91 height 17
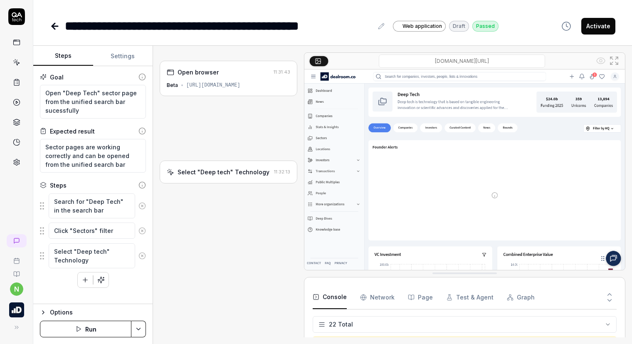
type textarea "*"
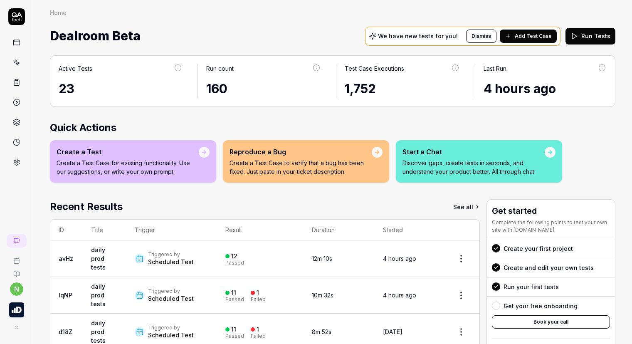
drag, startPoint x: 439, startPoint y: 117, endPoint x: 435, endPoint y: 119, distance: 4.5
click at [439, 117] on div "Active Tests 23 Run count 160 Test Case Executions 1,752 Last Run 4 hours ago Q…" at bounding box center [332, 243] width 599 height 393
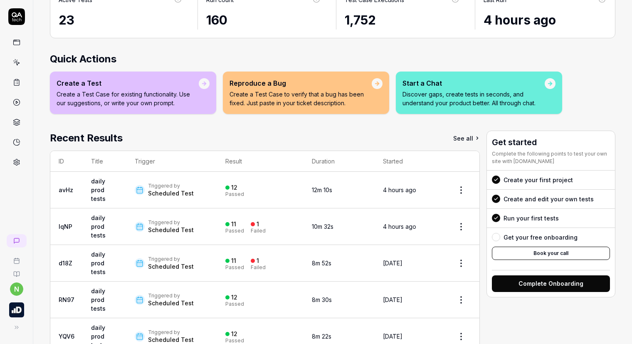
scroll to position [83, 0]
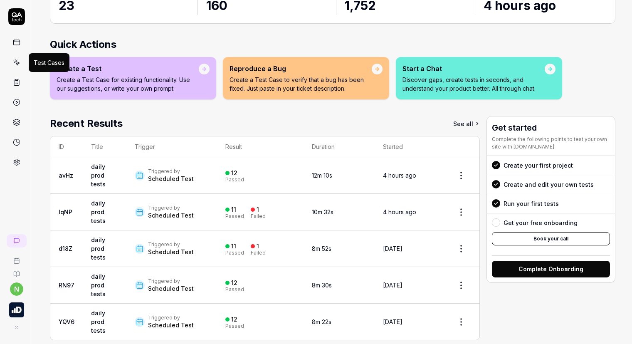
click at [13, 65] on icon at bounding box center [16, 62] width 7 height 7
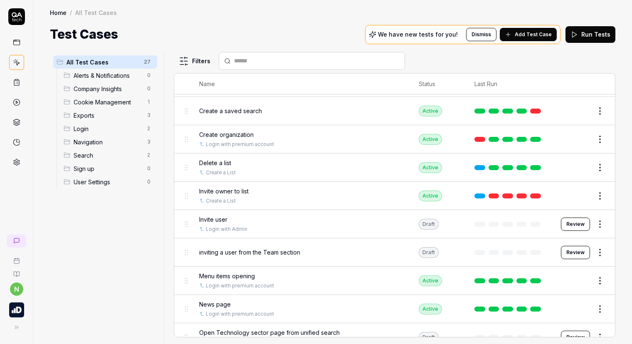
scroll to position [83, 0]
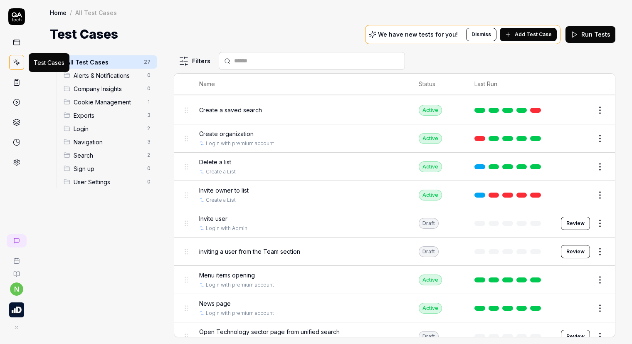
click at [19, 61] on icon at bounding box center [16, 62] width 7 height 7
click at [20, 82] on link at bounding box center [16, 82] width 15 height 15
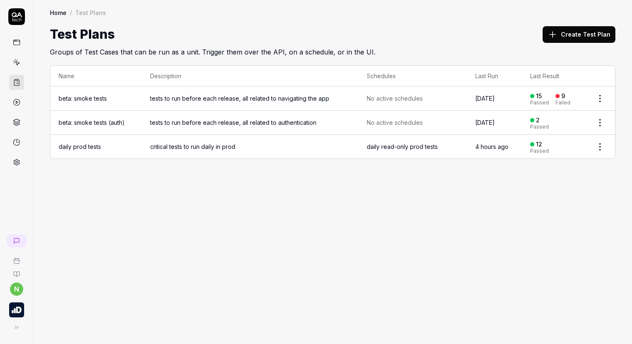
click at [92, 143] on td "daily prod tests" at bounding box center [95, 147] width 91 height 24
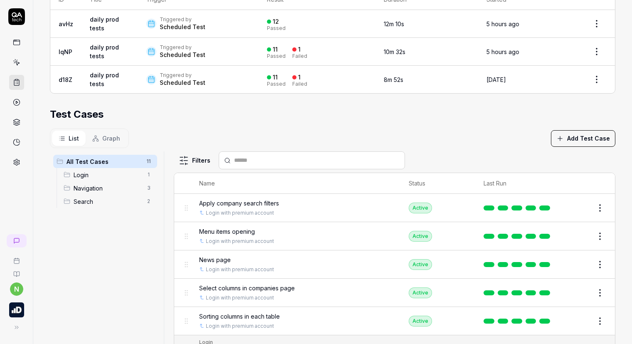
scroll to position [188, 0]
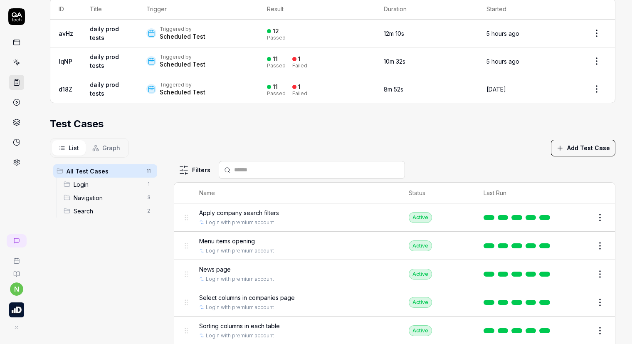
click at [108, 186] on span "Login" at bounding box center [108, 184] width 69 height 9
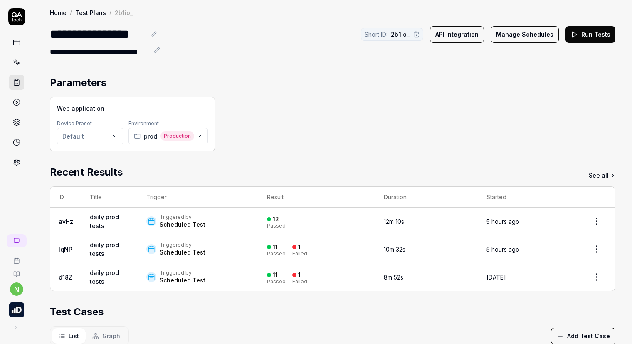
click at [16, 66] on link at bounding box center [16, 62] width 15 height 15
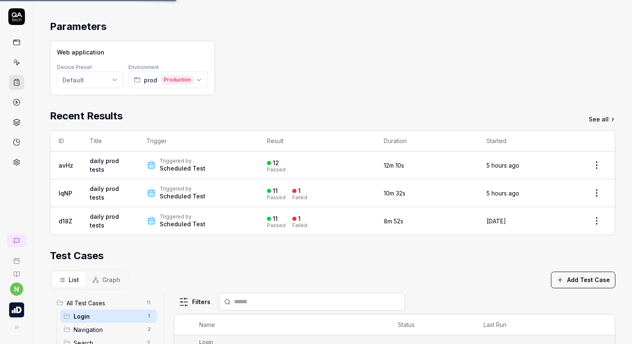
scroll to position [151, 0]
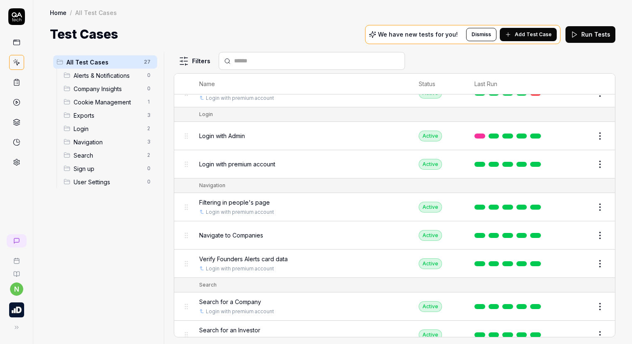
scroll to position [593, 0]
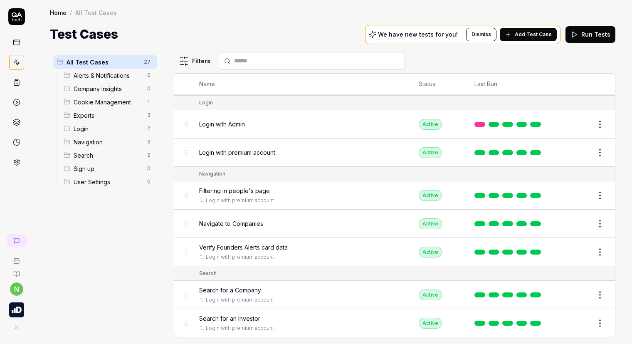
click at [531, 32] on span "Add Test Case" at bounding box center [533, 34] width 37 height 7
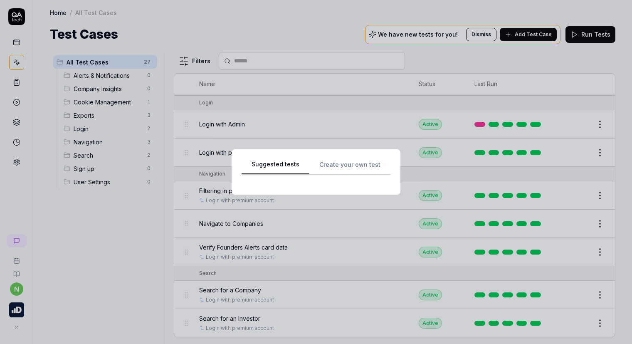
click at [272, 165] on button "Suggested tests" at bounding box center [276, 167] width 68 height 15
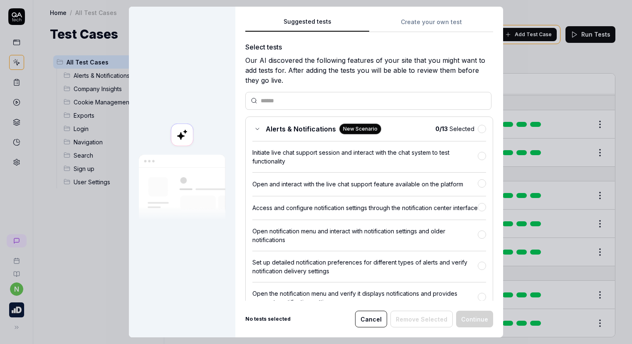
click at [326, 160] on div "Initiate live chat support session and interact with the chat system to test fu…" at bounding box center [364, 156] width 225 height 17
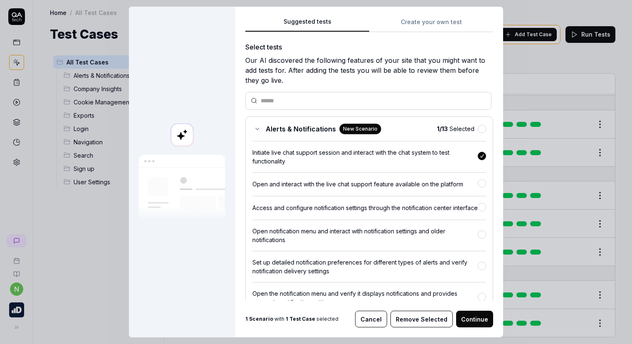
click at [470, 320] on button "Continue" at bounding box center [474, 319] width 37 height 17
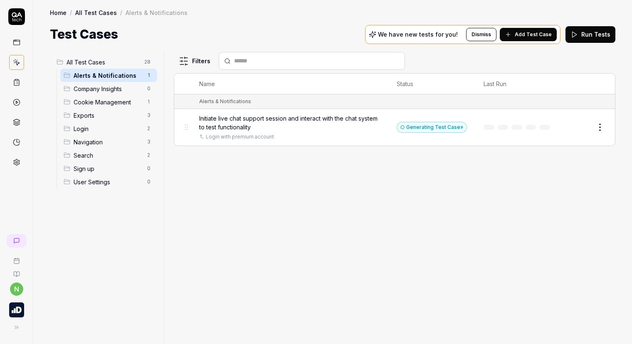
click at [259, 119] on span "Initiate live chat support session and interact with the chat system to test fu…" at bounding box center [289, 122] width 181 height 17
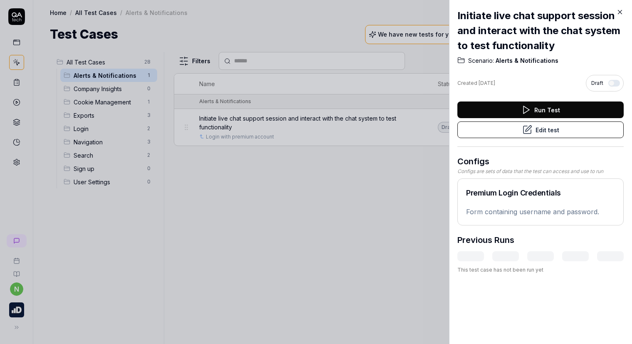
click at [522, 130] on icon at bounding box center [527, 130] width 10 height 10
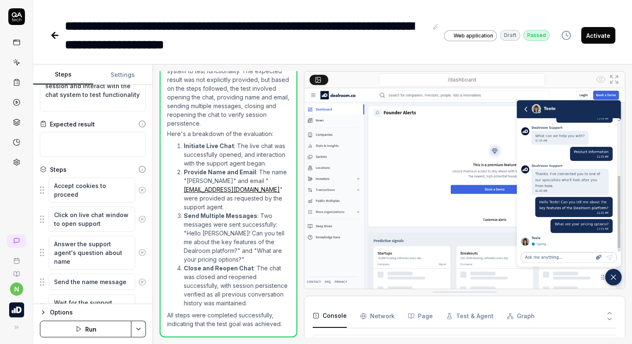
scroll to position [842, 0]
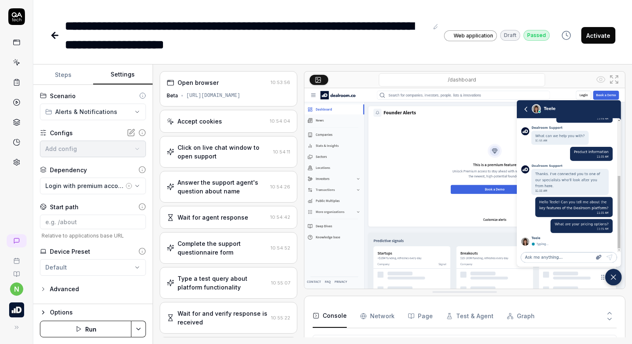
click at [126, 77] on button "Settings" at bounding box center [123, 75] width 60 height 20
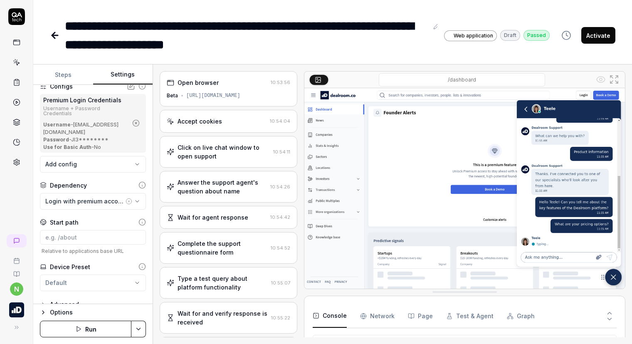
scroll to position [59, 0]
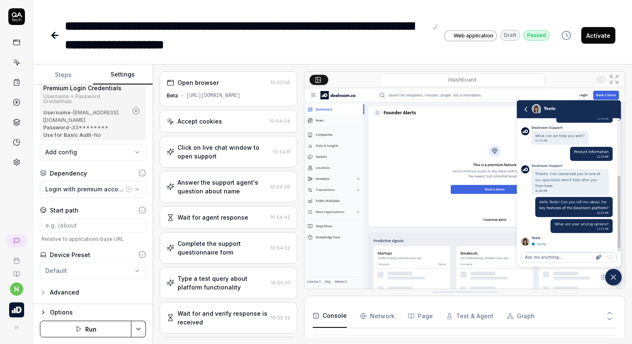
click at [101, 269] on html "**********" at bounding box center [316, 172] width 632 height 344
click at [43, 293] on icon "button" at bounding box center [43, 292] width 2 height 3
click at [43, 293] on icon "button" at bounding box center [43, 292] width 7 height 7
click at [227, 93] on div "[URL][DOMAIN_NAME]" at bounding box center [213, 95] width 54 height 7
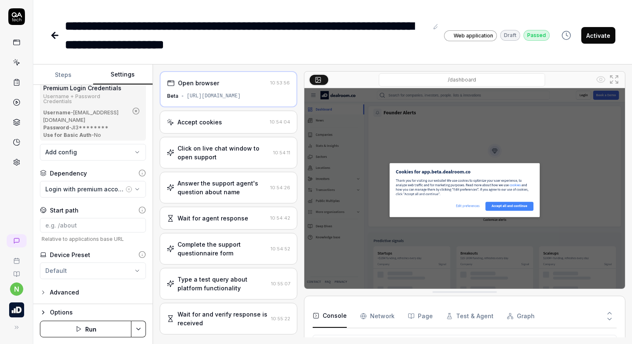
click at [233, 120] on div "Accept cookies" at bounding box center [217, 122] width 100 height 9
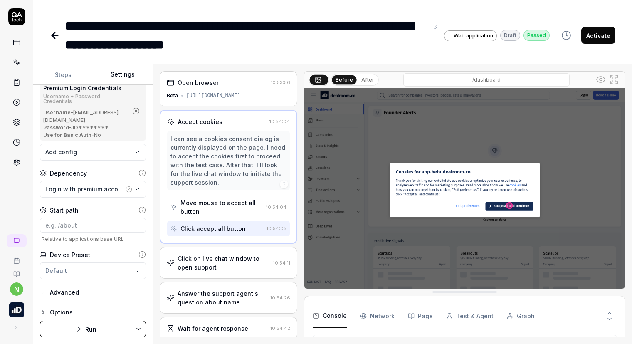
click at [206, 258] on div "Click on live chat window to open support" at bounding box center [224, 262] width 92 height 17
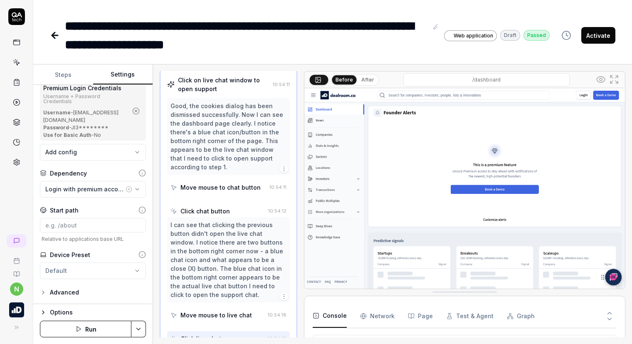
scroll to position [78, 0]
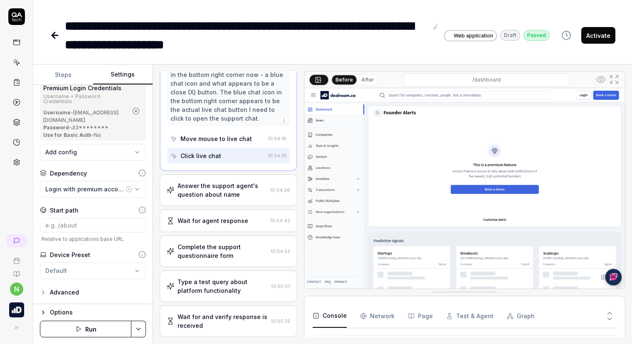
click at [214, 193] on div "Answer the support agent's question about name" at bounding box center [222, 189] width 89 height 17
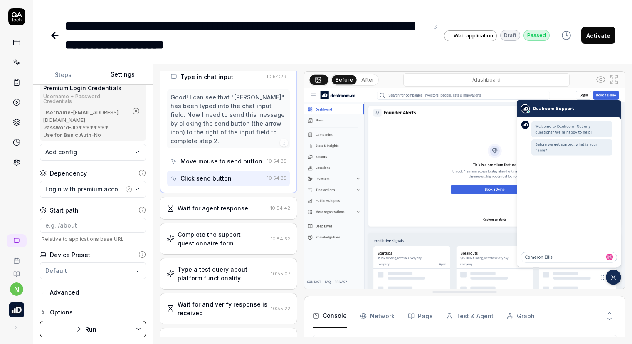
scroll to position [331, 0]
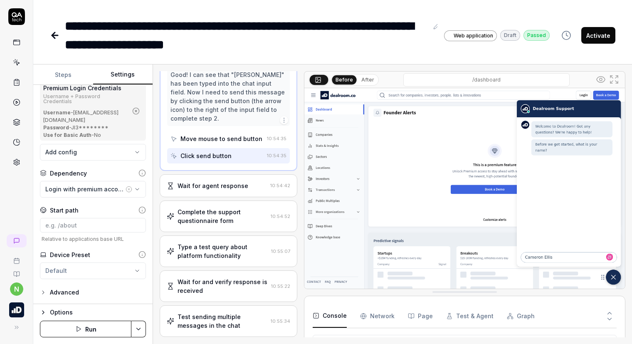
click at [219, 189] on div "Wait for agent response" at bounding box center [213, 185] width 71 height 9
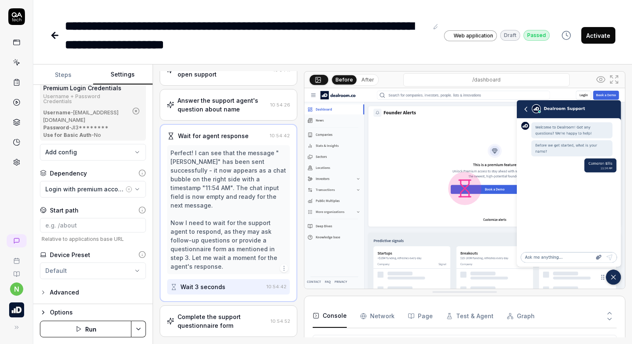
scroll to position [213, 0]
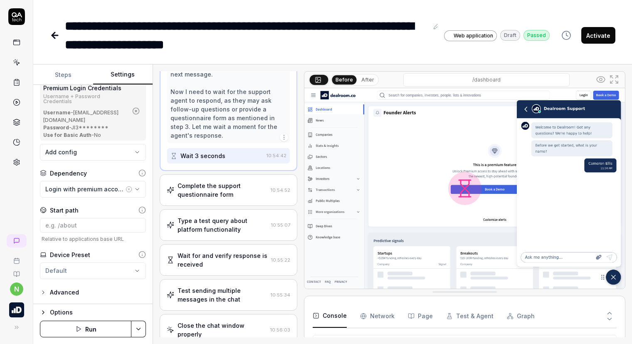
click at [217, 193] on div "Complete the support questionnaire form" at bounding box center [223, 189] width 90 height 17
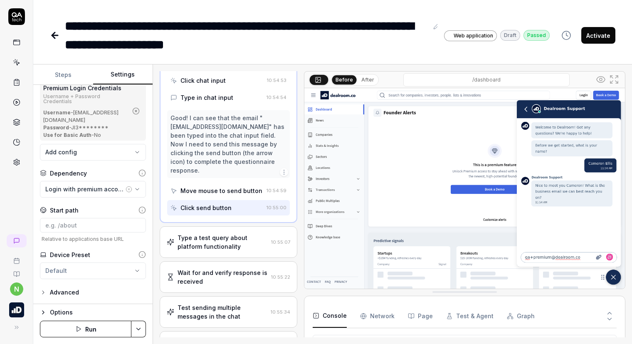
scroll to position [333, 0]
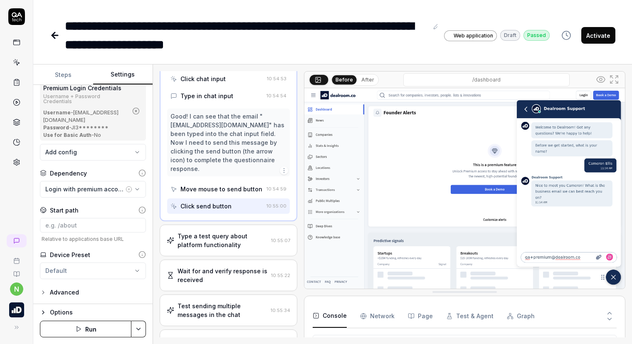
click at [212, 232] on div "Type a test query about platform functionality" at bounding box center [223, 240] width 90 height 17
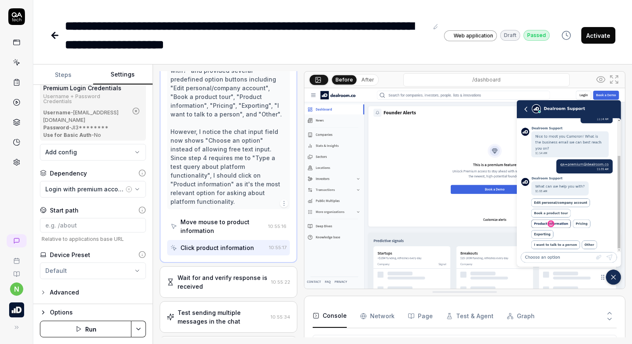
scroll to position [532, 0]
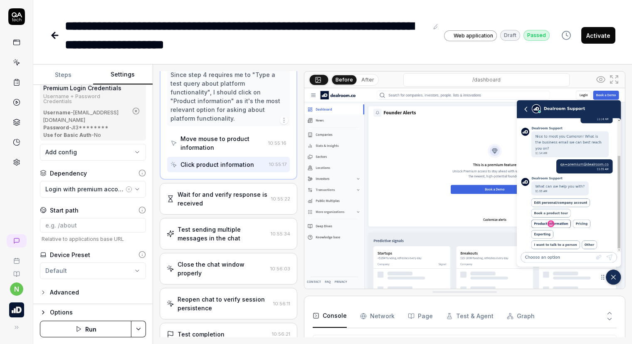
click at [221, 195] on div "Wait for and verify response is received" at bounding box center [223, 198] width 90 height 17
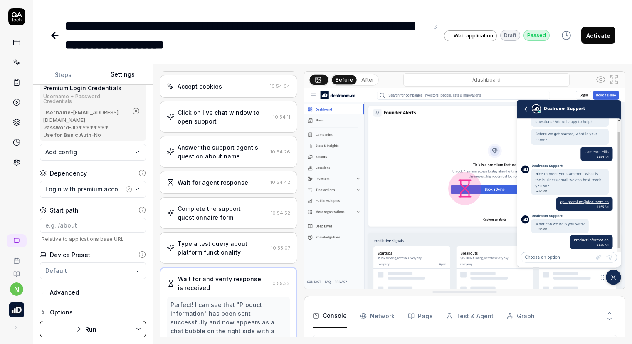
scroll to position [0, 0]
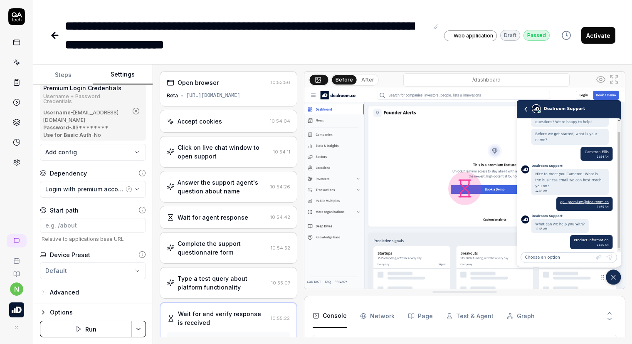
click at [235, 159] on div "Click on live chat window to open support" at bounding box center [224, 151] width 92 height 17
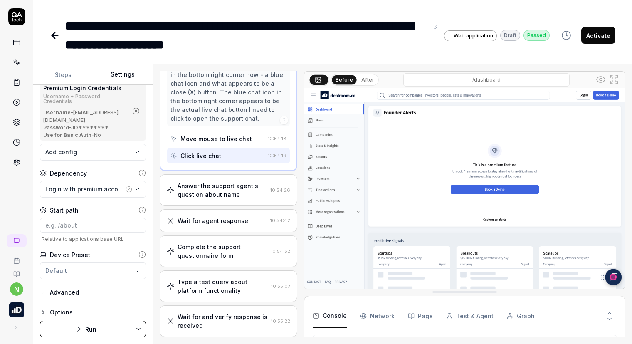
click at [223, 195] on div "Answer the support agent's question about name" at bounding box center [222, 189] width 89 height 17
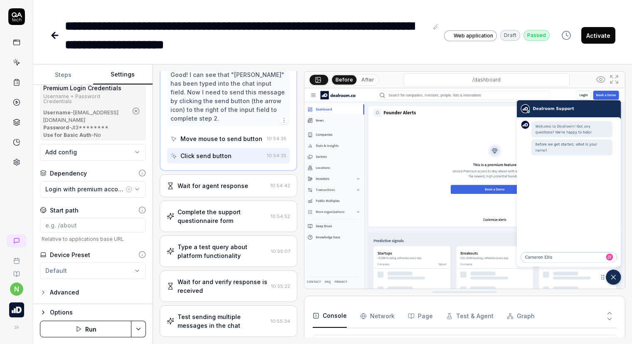
click at [222, 191] on div "Wait for agent response 10:54:42" at bounding box center [229, 185] width 138 height 23
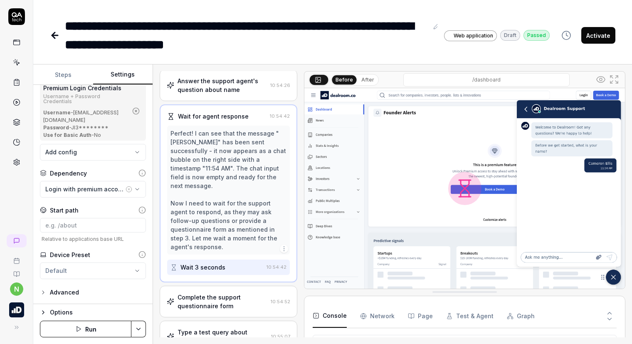
scroll to position [171, 0]
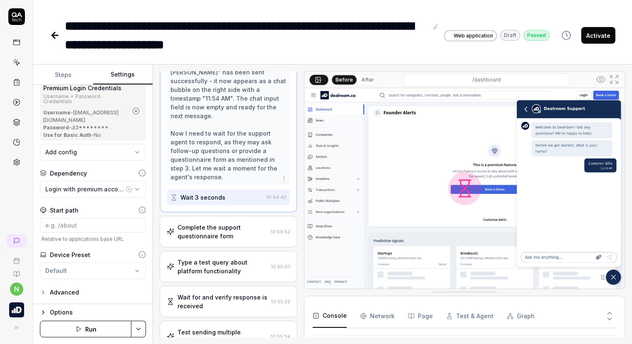
click at [224, 238] on div "Complete the support questionnaire form" at bounding box center [223, 231] width 90 height 17
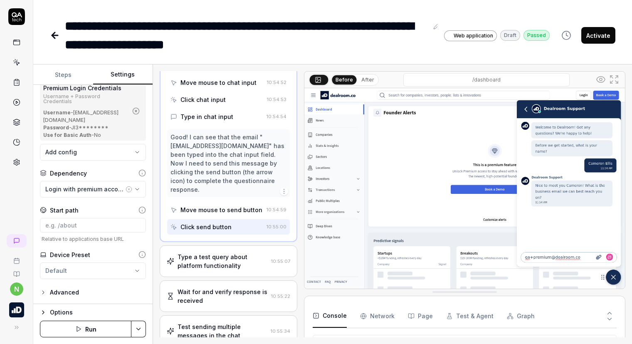
scroll to position [333, 0]
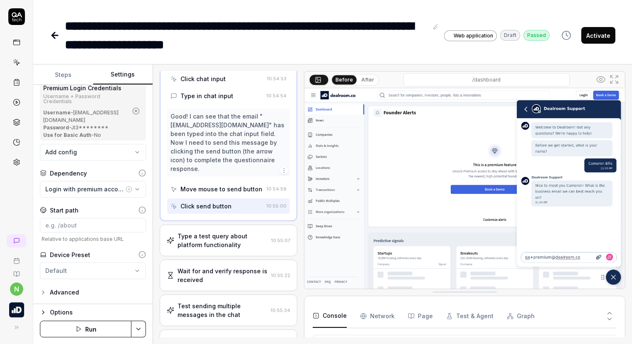
click at [215, 239] on div "Type a test query about platform functionality" at bounding box center [223, 240] width 90 height 17
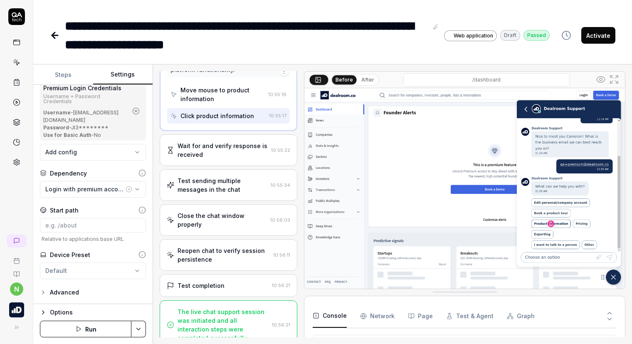
scroll to position [584, 0]
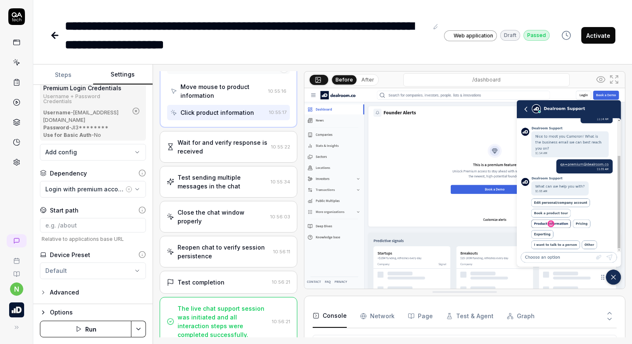
click at [232, 173] on div "Test sending multiple messages in the chat" at bounding box center [223, 181] width 90 height 17
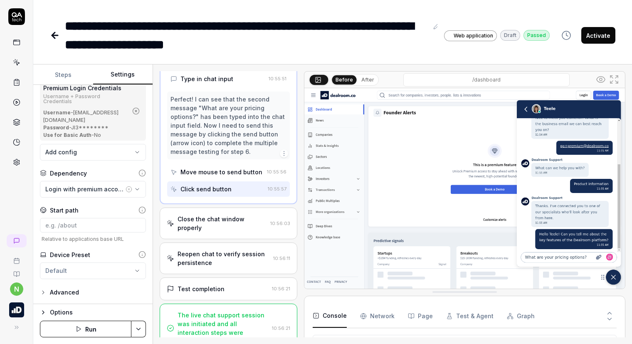
scroll to position [856, 0]
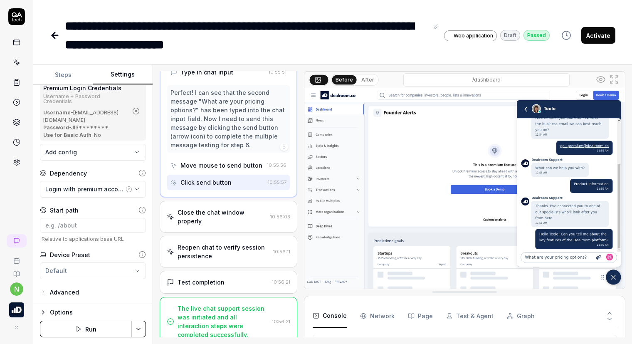
click at [196, 211] on div "Close the chat window properly" at bounding box center [222, 216] width 89 height 17
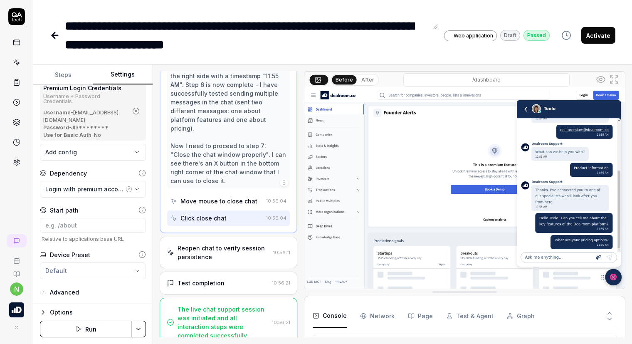
scroll to position [369, 0]
click at [220, 244] on div "Reopen chat to verify session persistence" at bounding box center [224, 251] width 92 height 17
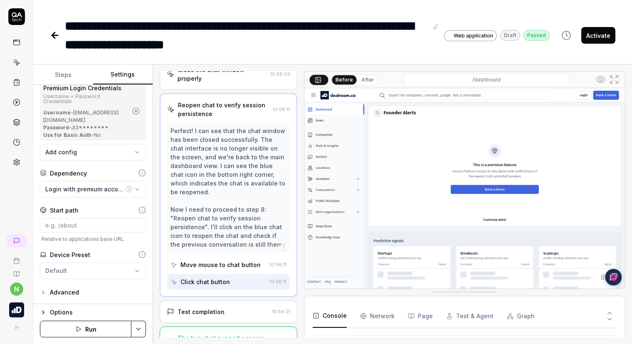
scroll to position [352, 0]
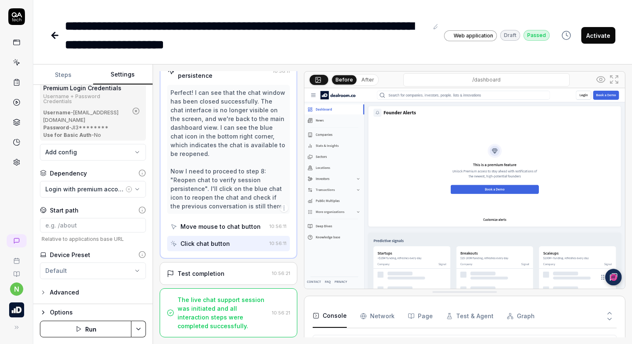
click at [238, 314] on div "The live chat support session was initiated and all interaction steps were comp…" at bounding box center [223, 312] width 91 height 35
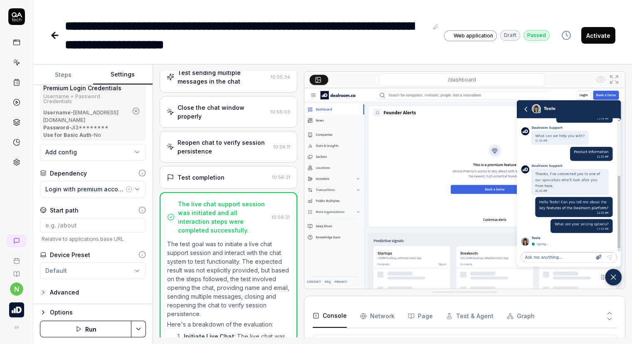
scroll to position [484, 0]
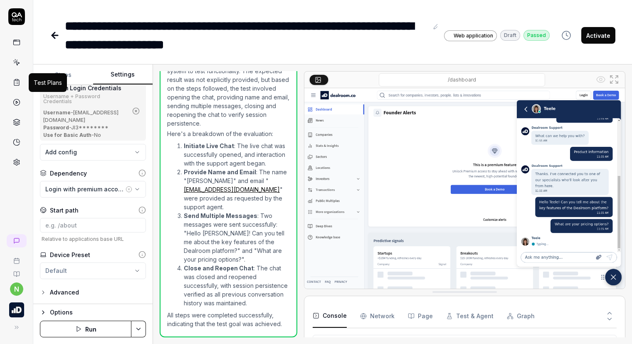
click at [15, 82] on icon at bounding box center [15, 82] width 0 height 0
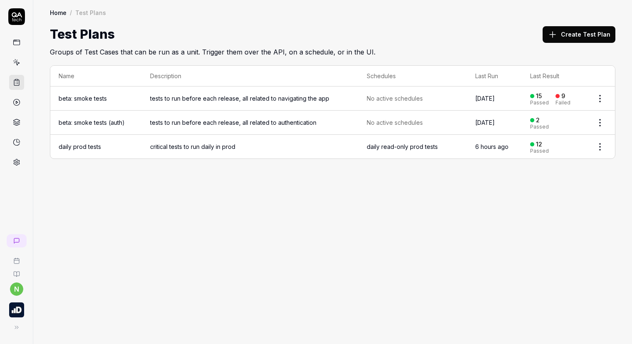
click at [77, 148] on link "daily prod tests" at bounding box center [80, 146] width 42 height 7
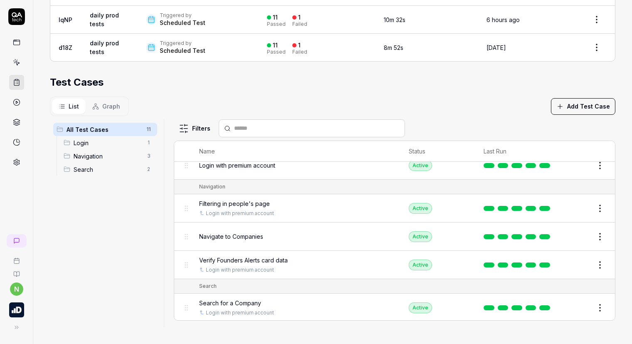
scroll to position [196, 0]
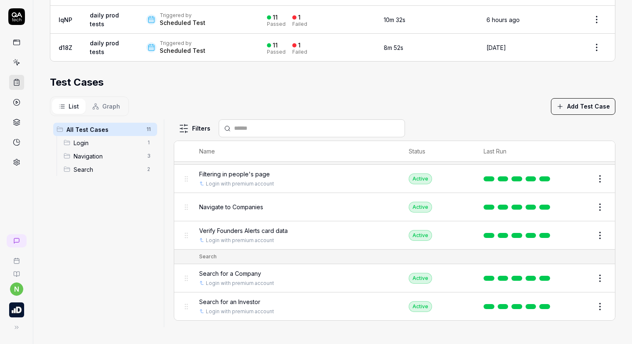
click at [557, 108] on icon "button" at bounding box center [559, 106] width 7 height 7
click at [396, 107] on div "List Graph Add Test Case" at bounding box center [333, 106] width 566 height 20
click at [566, 104] on button "Add Test Case" at bounding box center [583, 106] width 64 height 17
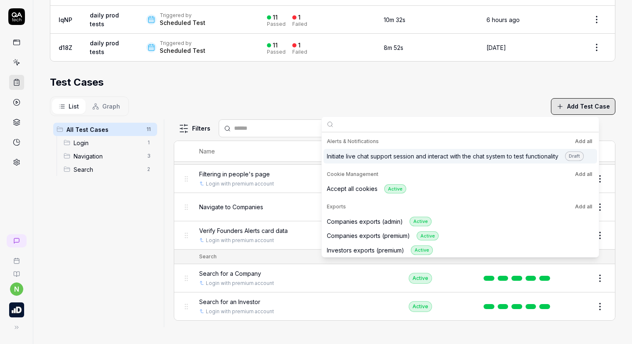
click at [426, 154] on div "Initiate live chat support session and interact with the chat system to test fu…" at bounding box center [455, 156] width 257 height 10
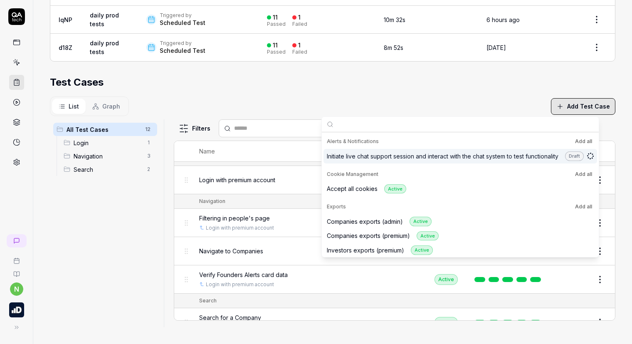
scroll to position [240, 0]
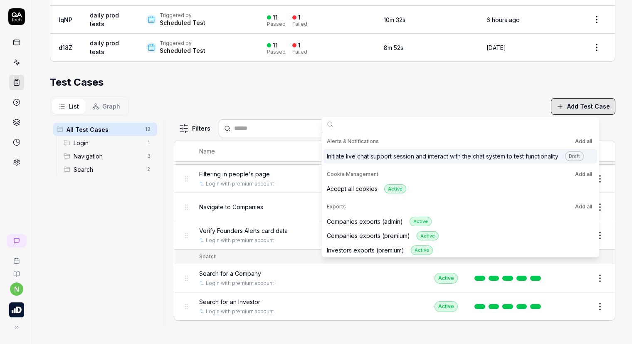
click at [362, 94] on section "Test Cases List Graph Add Test Case All Test Cases 12 Login 1 Navigation 3 Sear…" at bounding box center [333, 201] width 566 height 252
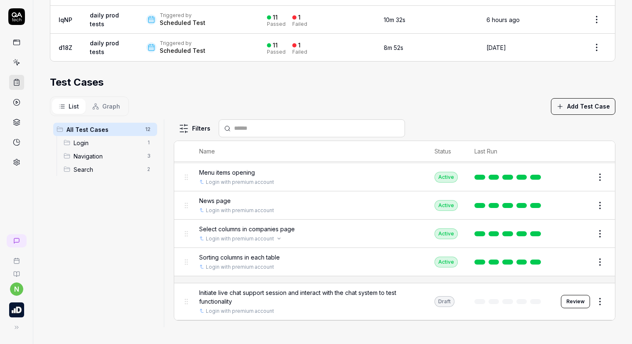
scroll to position [83, 0]
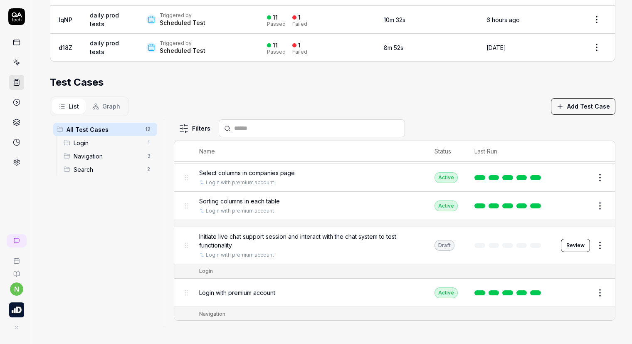
click at [383, 238] on span "Initiate live chat support session and interact with the chat system to test fu…" at bounding box center [308, 240] width 219 height 17
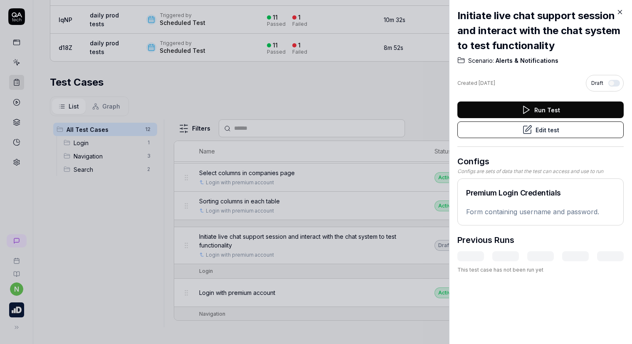
click at [546, 127] on button "Edit test" at bounding box center [540, 129] width 166 height 17
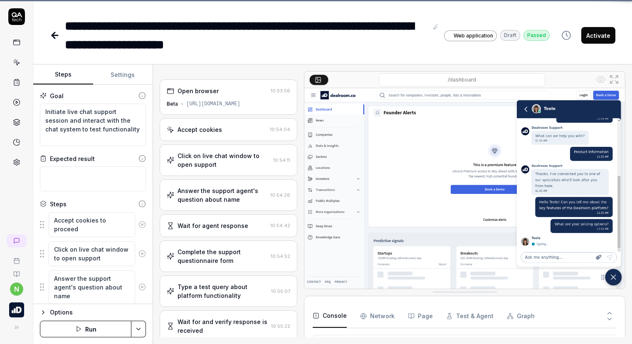
scroll to position [842, 0]
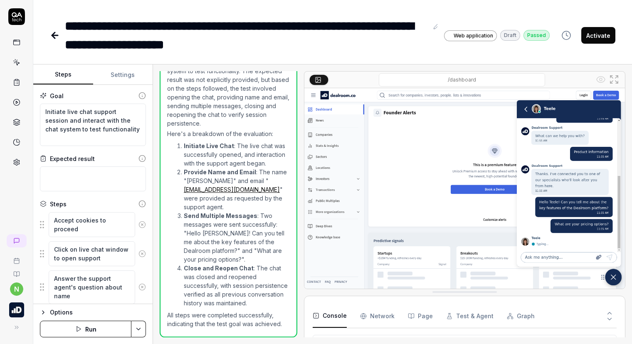
type textarea "*"
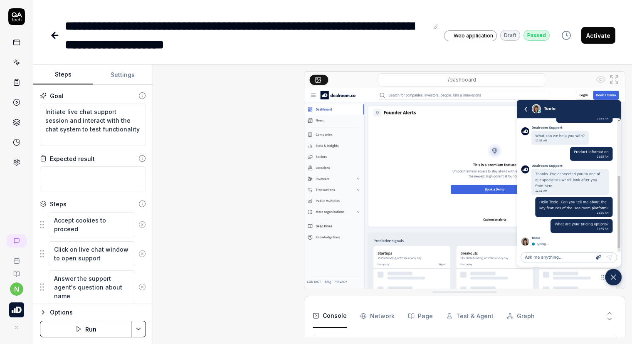
scroll to position [484, 0]
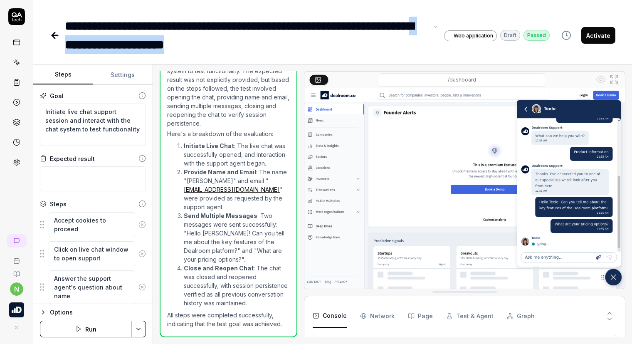
drag, startPoint x: 114, startPoint y: 45, endPoint x: 241, endPoint y: 46, distance: 127.7
click at [241, 46] on div "**********" at bounding box center [246, 35] width 363 height 37
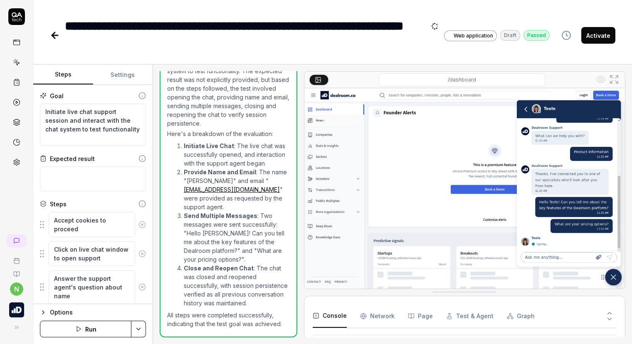
click at [430, 49] on div "**********" at bounding box center [251, 35] width 373 height 37
click at [586, 37] on button "Activate" at bounding box center [598, 35] width 34 height 17
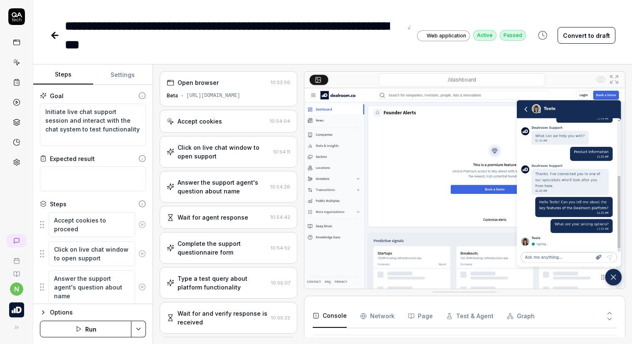
click at [54, 35] on icon at bounding box center [55, 35] width 10 height 10
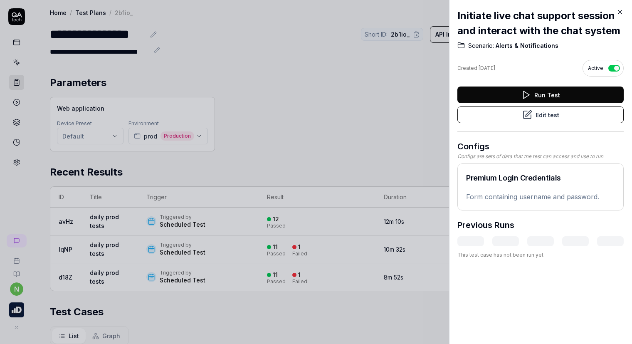
scroll to position [186, 0]
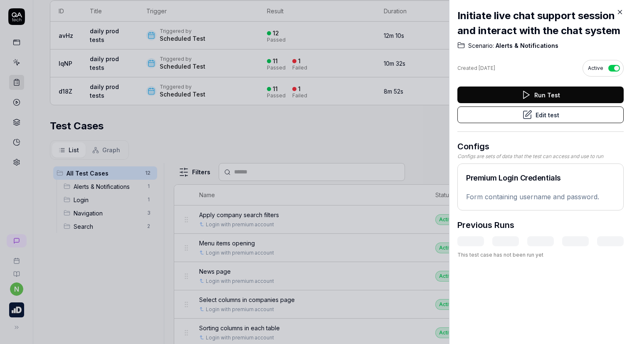
click at [621, 11] on icon at bounding box center [619, 11] width 7 height 7
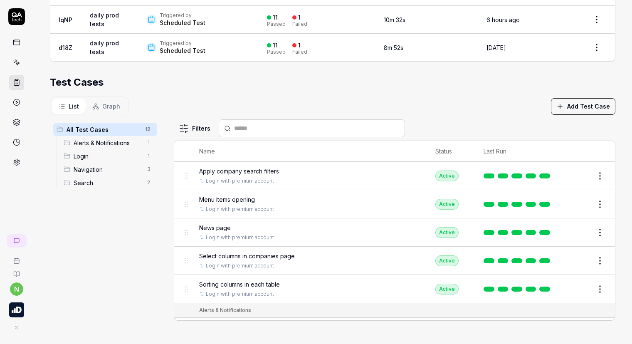
click at [570, 232] on button "Edit" at bounding box center [580, 232] width 20 height 13
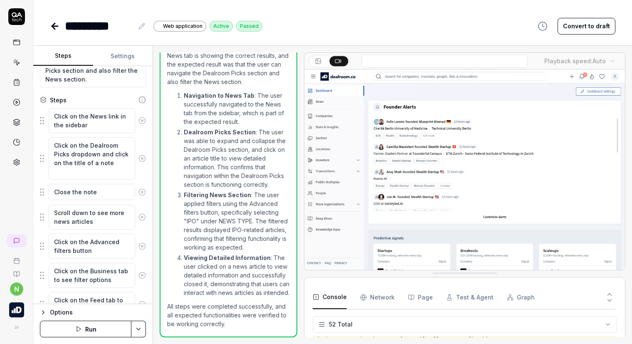
scroll to position [83, 0]
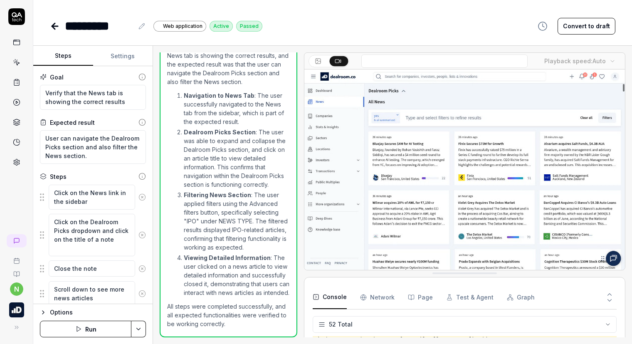
click at [57, 26] on icon at bounding box center [55, 26] width 6 height 0
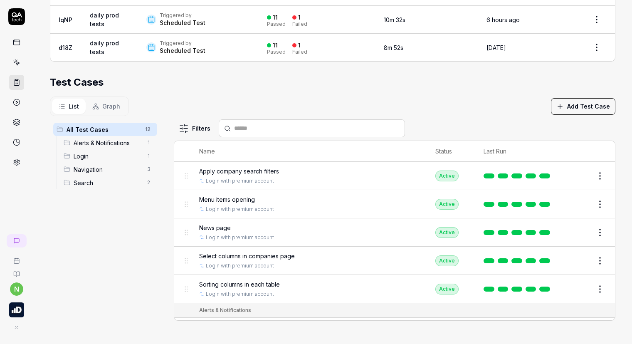
click at [242, 202] on span "Menu items opening" at bounding box center [227, 199] width 56 height 9
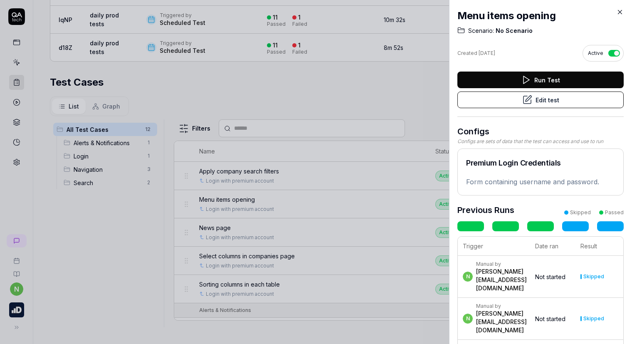
click at [545, 102] on button "Edit test" at bounding box center [540, 99] width 166 height 17
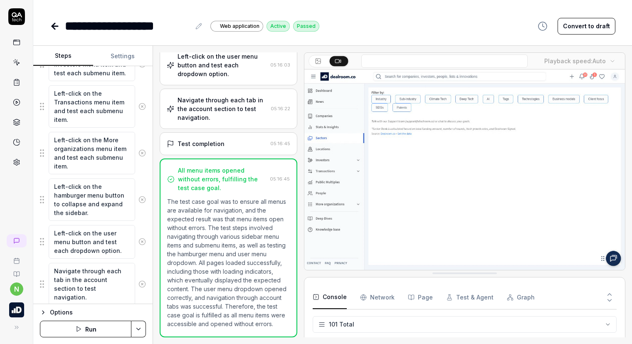
type textarea "*"
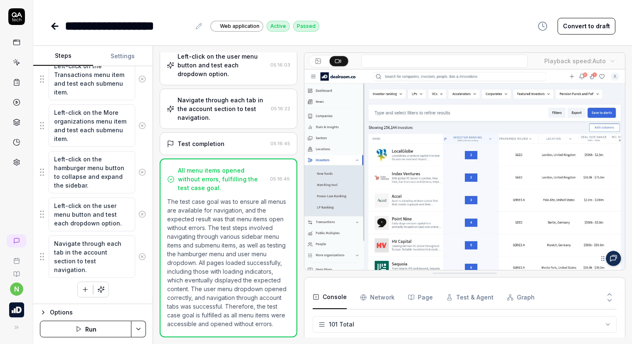
click at [57, 27] on icon at bounding box center [55, 26] width 10 height 10
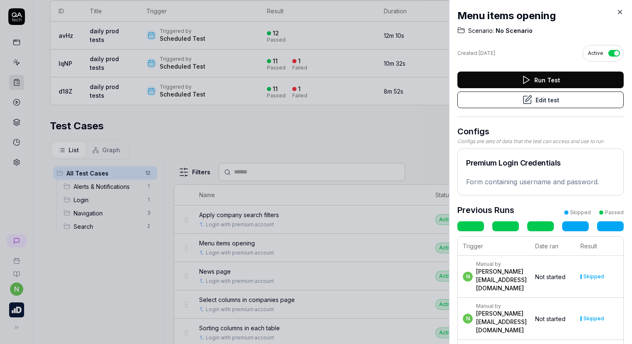
click at [621, 13] on icon at bounding box center [619, 11] width 7 height 7
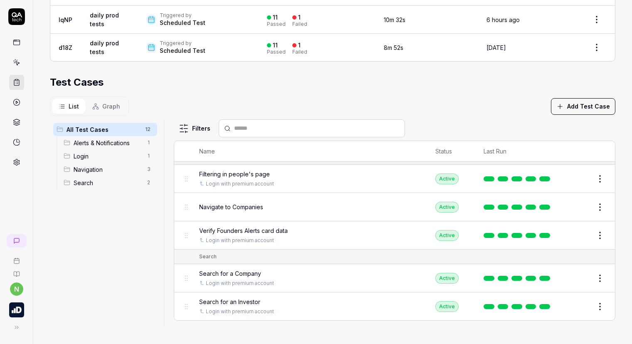
click at [568, 105] on button "Add Test Case" at bounding box center [583, 106] width 64 height 17
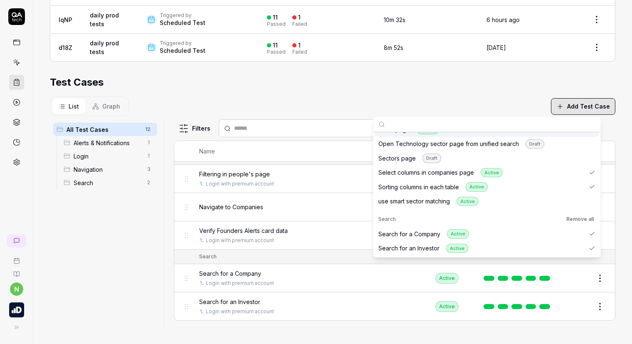
click at [425, 89] on div "Test Cases" at bounding box center [333, 82] width 566 height 15
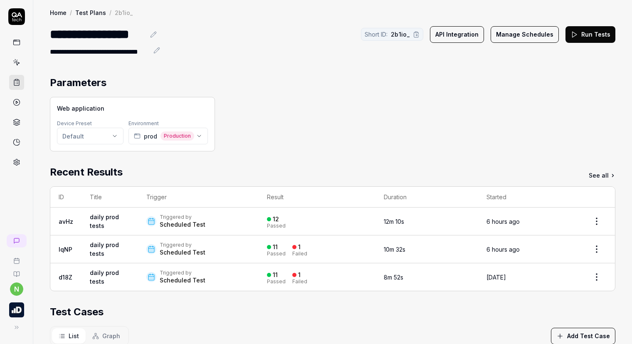
click at [462, 39] on button "API Integration" at bounding box center [457, 34] width 54 height 17
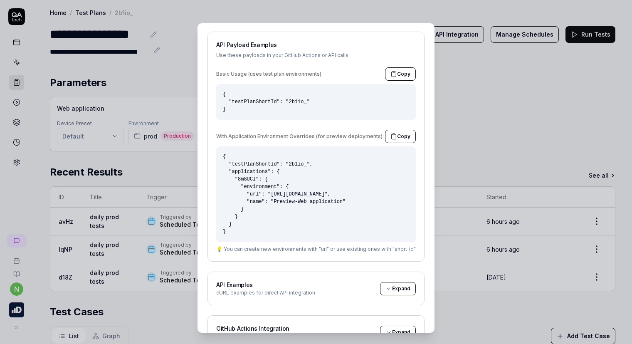
scroll to position [146, 0]
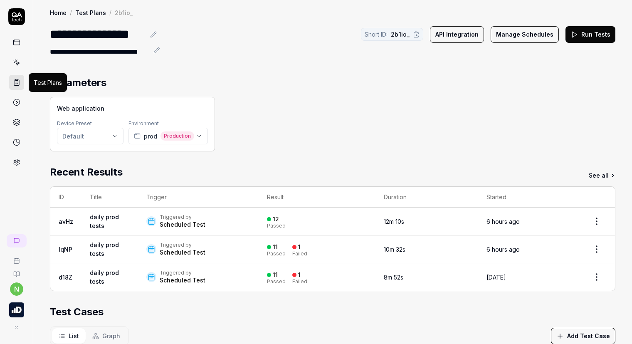
click at [14, 84] on icon at bounding box center [16, 83] width 5 height 6
